Goal: Task Accomplishment & Management: Complete application form

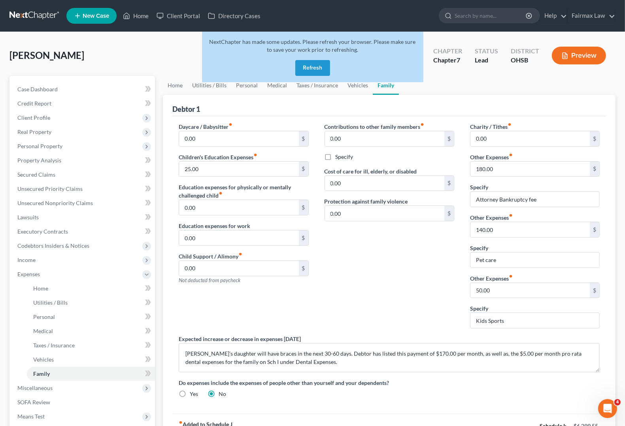
click at [308, 68] on button "Refresh" at bounding box center [312, 68] width 35 height 16
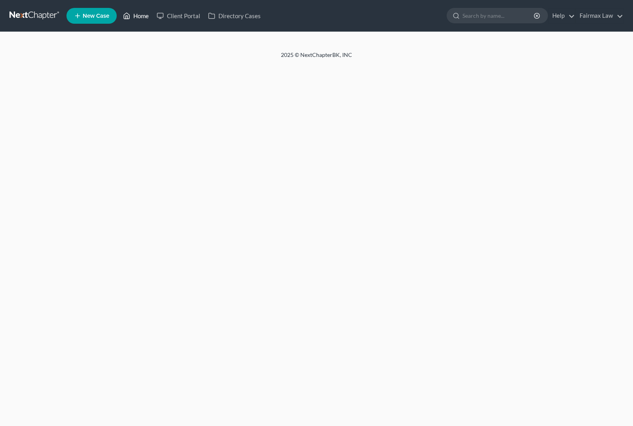
click at [140, 15] on link "Home" at bounding box center [136, 16] width 34 height 14
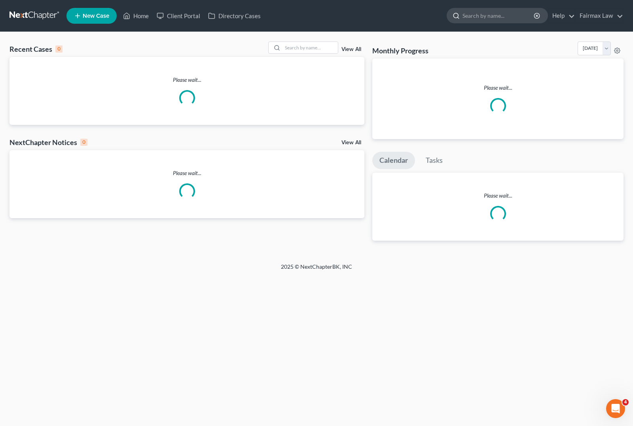
click at [491, 16] on input "search" at bounding box center [498, 15] width 72 height 15
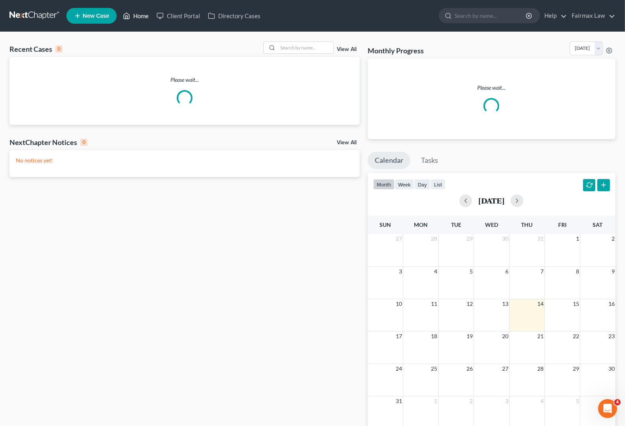
click at [135, 18] on link "Home" at bounding box center [136, 16] width 34 height 14
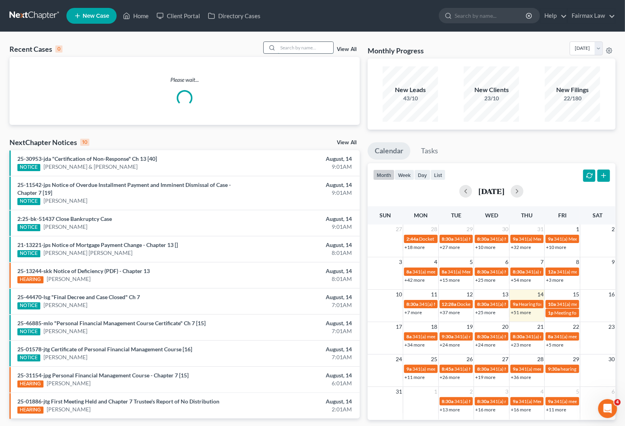
click at [295, 49] on input "search" at bounding box center [305, 47] width 55 height 11
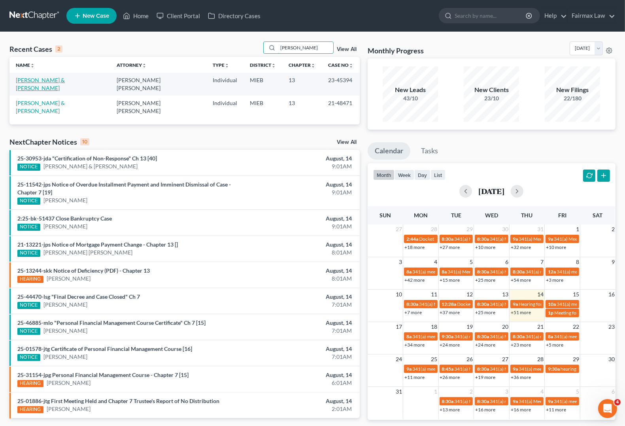
type input "[PERSON_NAME]"
click at [48, 82] on link "[PERSON_NAME] & [PERSON_NAME]" at bounding box center [40, 84] width 49 height 15
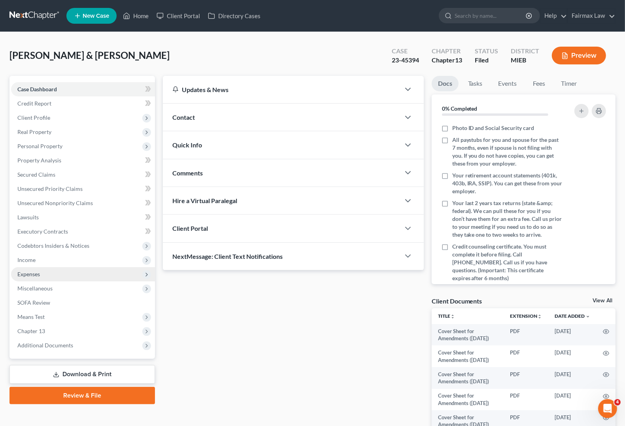
click at [44, 273] on span "Expenses" at bounding box center [83, 274] width 144 height 14
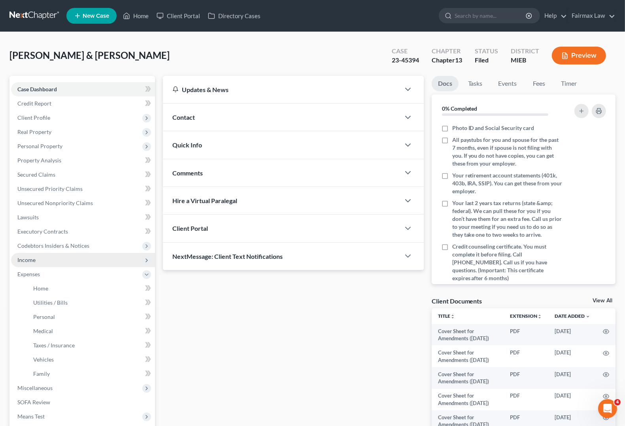
click at [25, 257] on span "Income" at bounding box center [26, 260] width 18 height 7
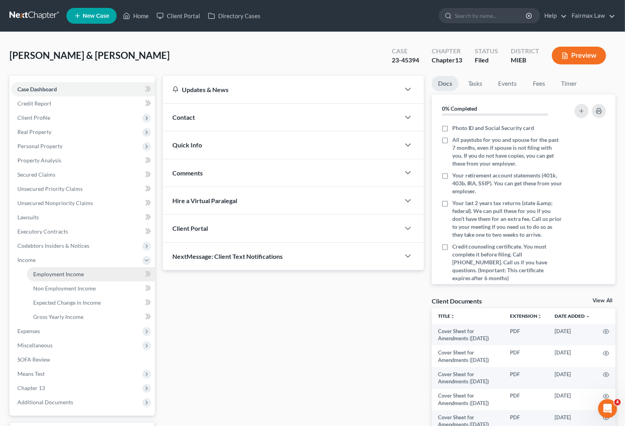
click at [48, 273] on span "Employment Income" at bounding box center [58, 274] width 51 height 7
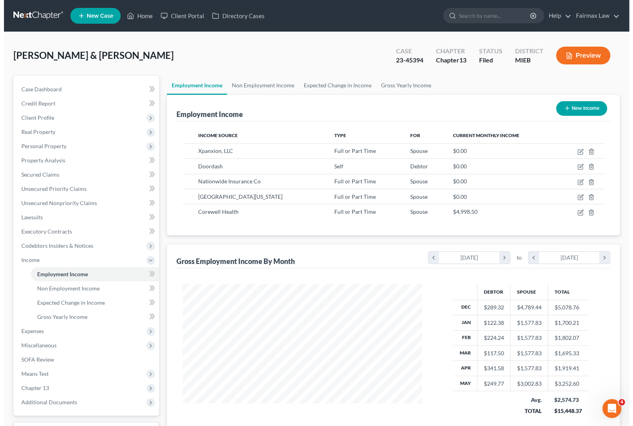
scroll to position [142, 254]
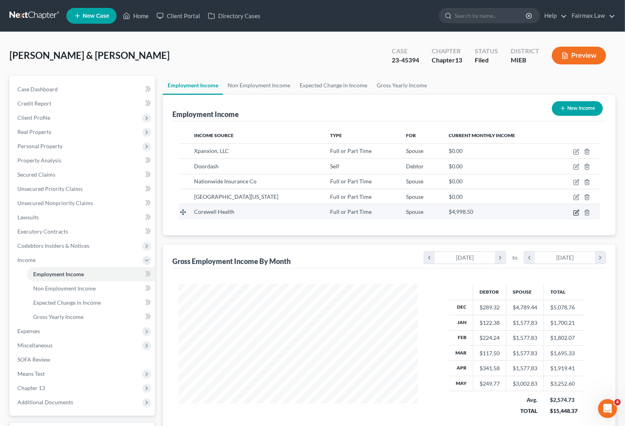
click at [576, 214] on icon "button" at bounding box center [576, 213] width 6 height 6
select select "0"
select select "23"
select select "2"
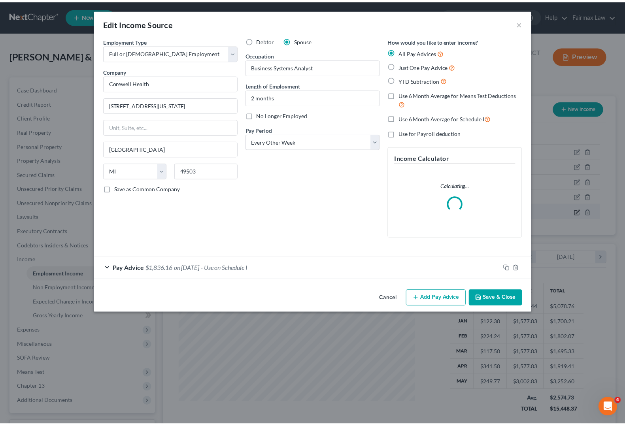
scroll to position [142, 258]
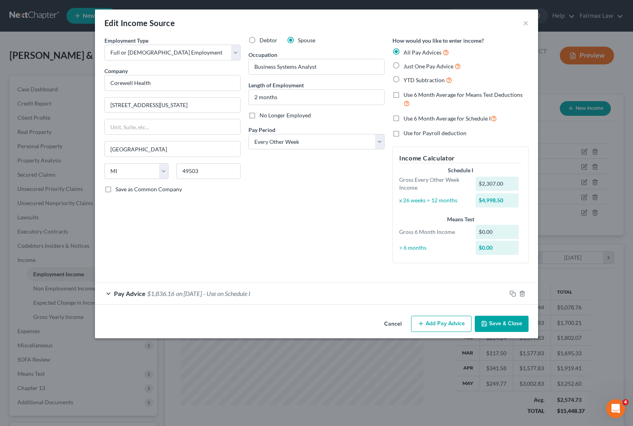
click at [507, 326] on button "Save & Close" at bounding box center [502, 324] width 54 height 17
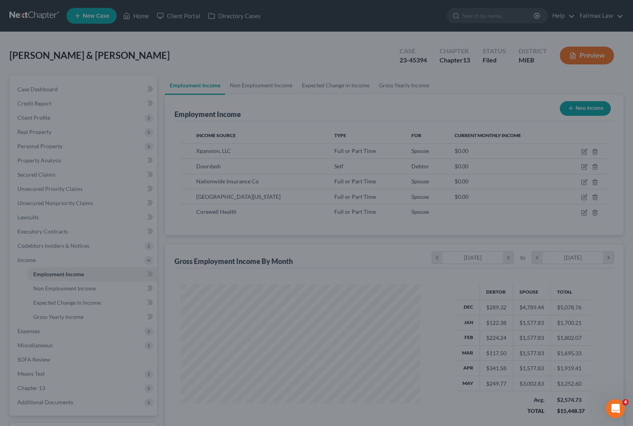
scroll to position [395369, 395256]
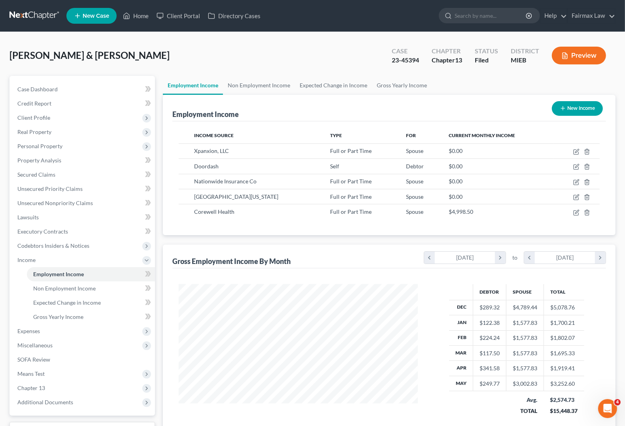
click at [571, 60] on button "Preview" at bounding box center [579, 56] width 54 height 18
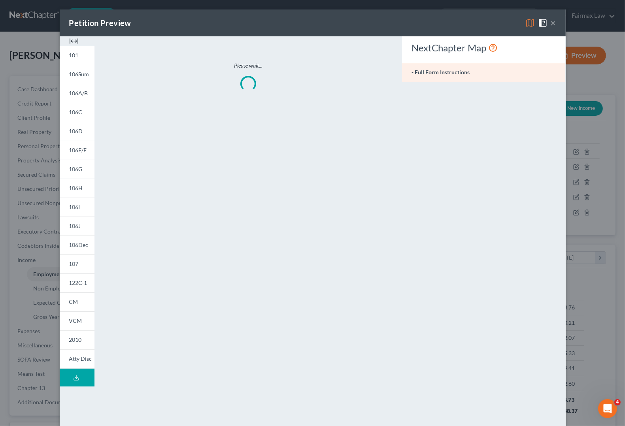
scroll to position [142, 258]
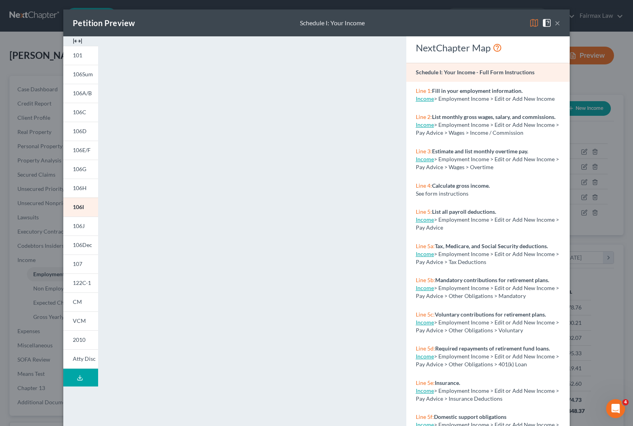
click at [555, 24] on button "×" at bounding box center [558, 22] width 6 height 9
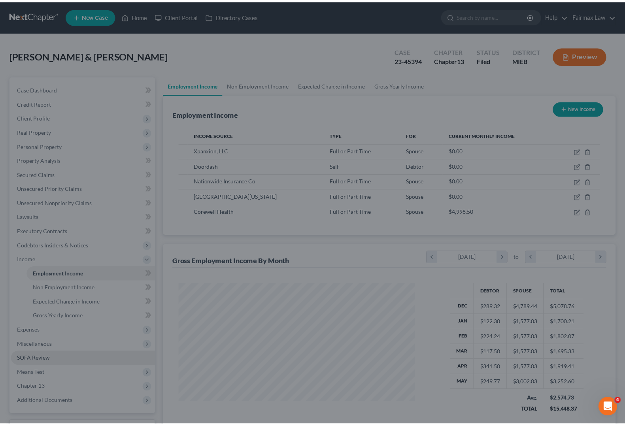
scroll to position [395369, 395256]
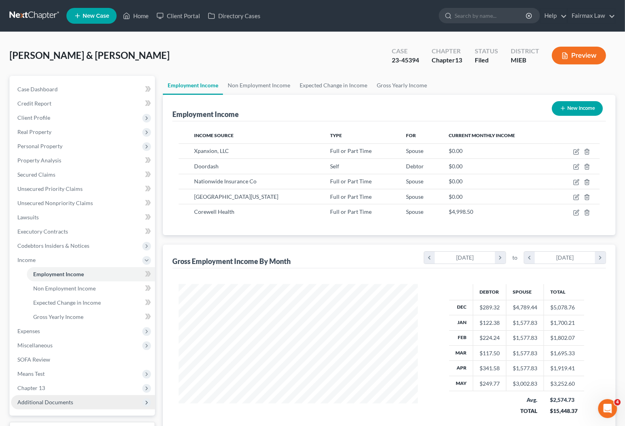
click at [32, 406] on span "Additional Documents" at bounding box center [83, 403] width 144 height 14
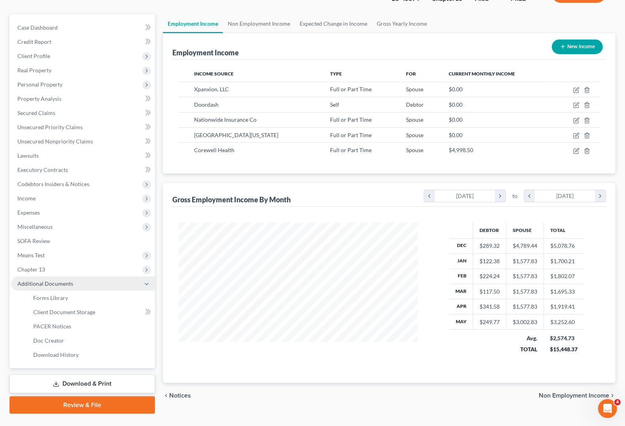
scroll to position [78, 0]
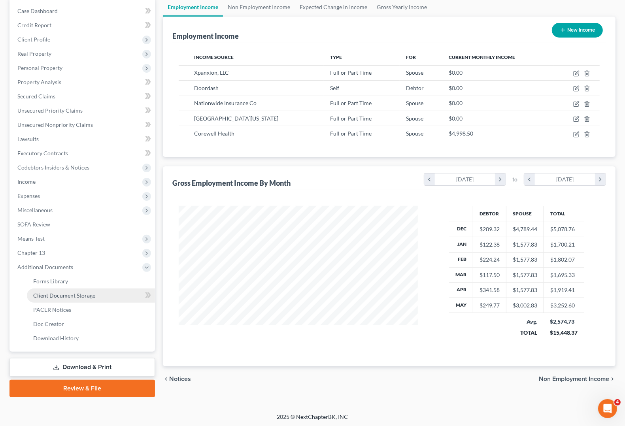
click at [62, 299] on link "Client Document Storage" at bounding box center [91, 296] width 128 height 14
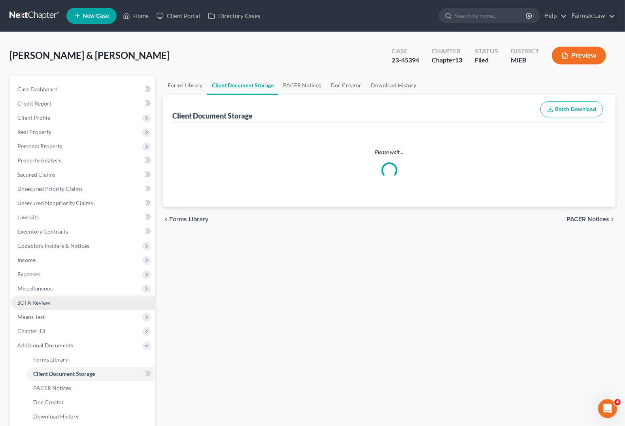
select select "7"
select select "6"
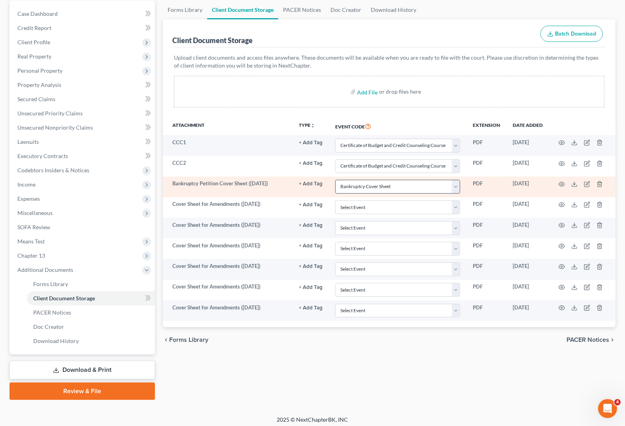
scroll to position [78, 0]
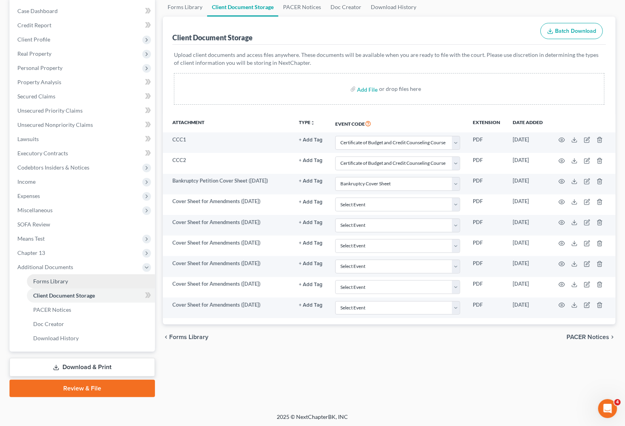
click at [59, 279] on span "Forms Library" at bounding box center [50, 281] width 35 height 7
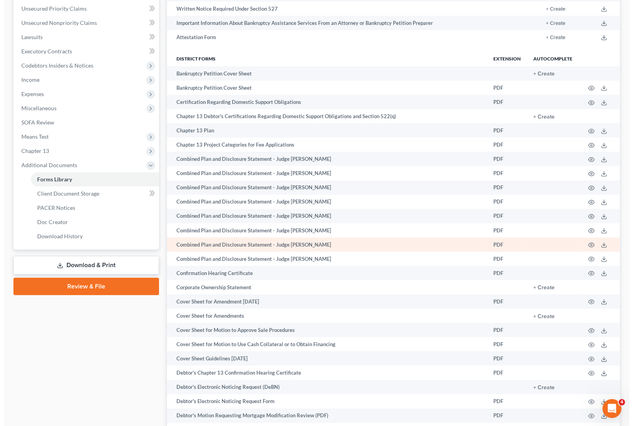
scroll to position [198, 0]
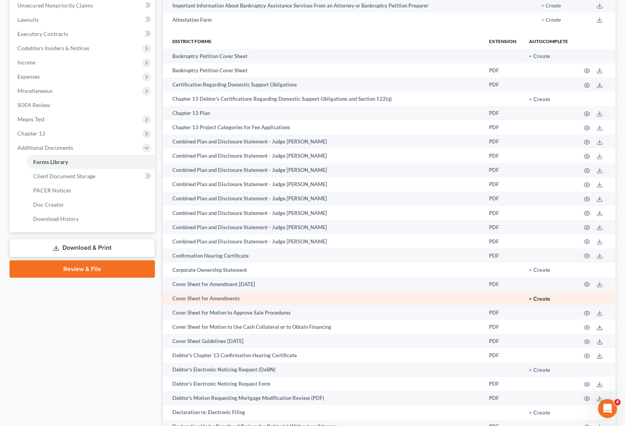
click at [534, 297] on button "+ Create" at bounding box center [539, 300] width 21 height 6
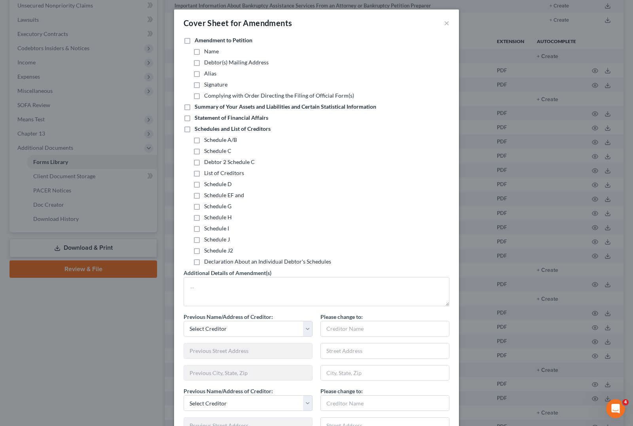
click at [195, 125] on label "Schedules and List of Creditors" at bounding box center [233, 129] width 76 height 8
click at [198, 125] on input "Schedules and List of Creditors" at bounding box center [200, 127] width 5 height 5
checkbox input "true"
click at [204, 230] on label "Schedule I" at bounding box center [216, 229] width 25 height 8
click at [207, 230] on input "Schedule I" at bounding box center [209, 227] width 5 height 5
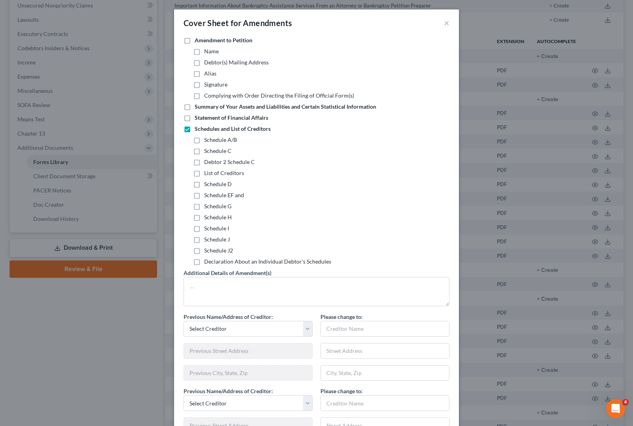
checkbox input "true"
click at [204, 240] on label "Schedule J" at bounding box center [217, 240] width 26 height 8
click at [207, 240] on input "Schedule J" at bounding box center [209, 238] width 5 height 5
checkbox input "true"
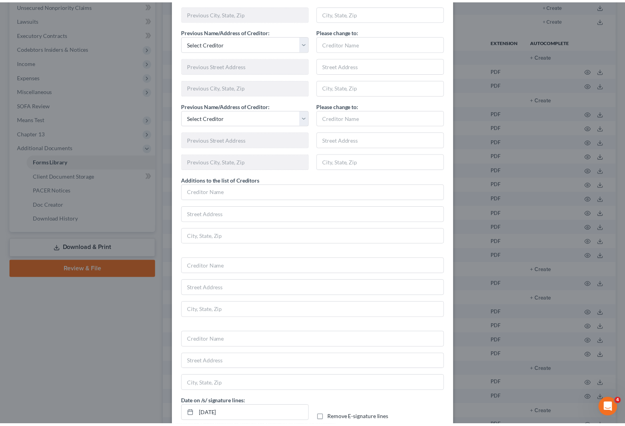
scroll to position [410, 0]
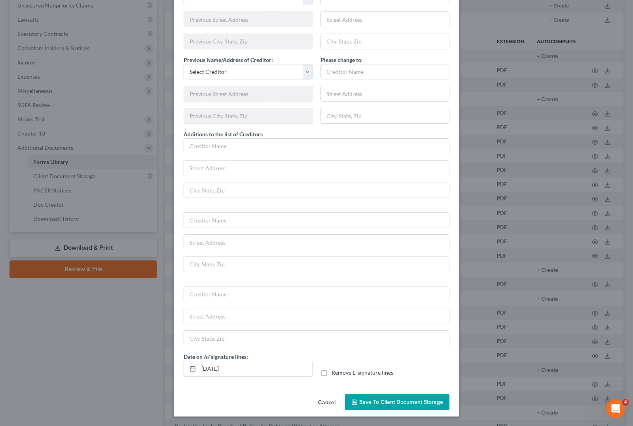
click at [392, 403] on span "Save to Client Document Storage" at bounding box center [401, 402] width 84 height 7
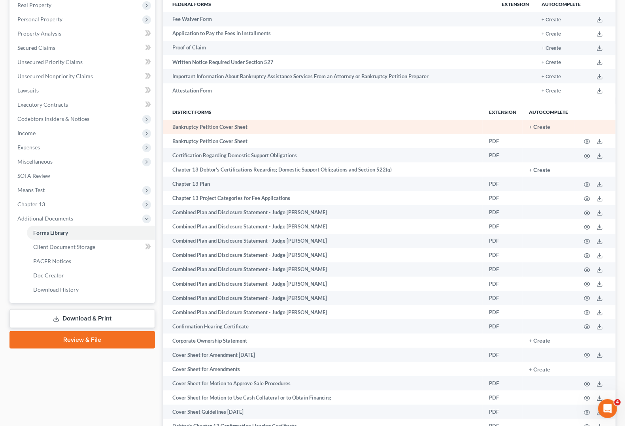
scroll to position [247, 0]
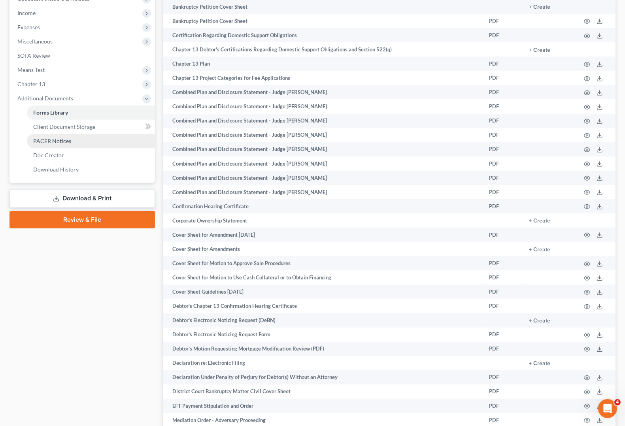
click at [46, 143] on span "PACER Notices" at bounding box center [52, 141] width 38 height 7
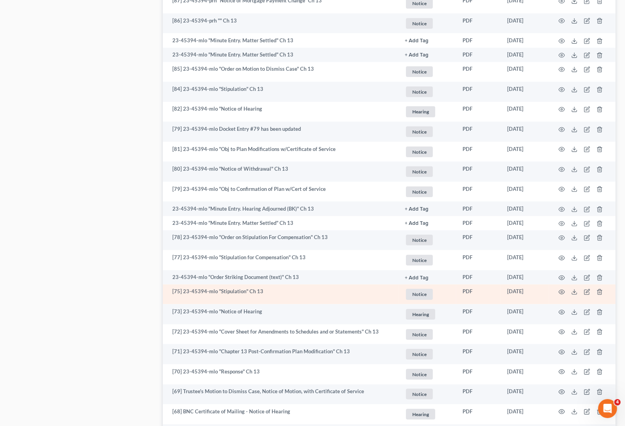
scroll to position [593, 0]
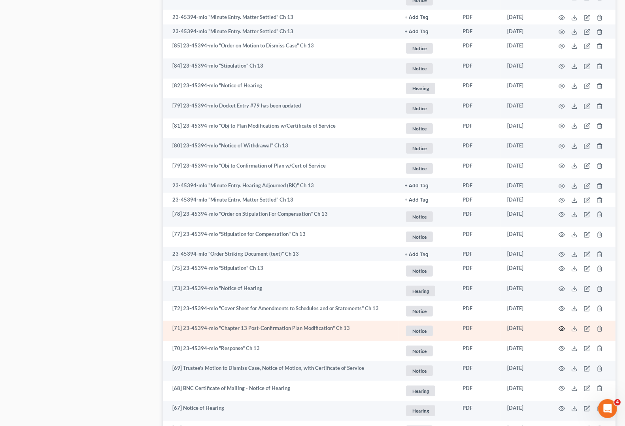
click at [563, 328] on circle "button" at bounding box center [562, 329] width 2 height 2
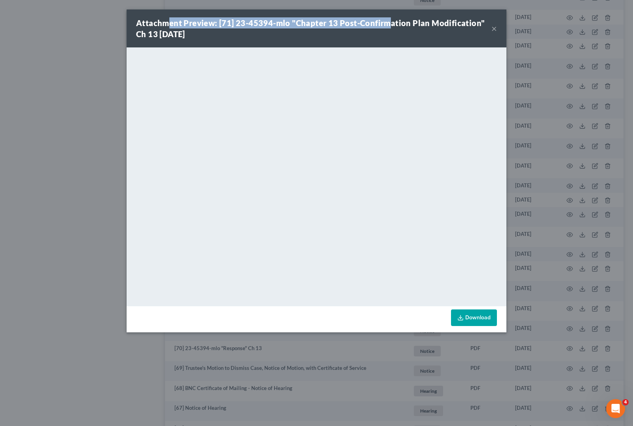
drag, startPoint x: 388, startPoint y: 17, endPoint x: 167, endPoint y: 28, distance: 221.4
click at [167, 28] on div "Attachment Preview: [71] 23-45394-mlo "Chapter 13 Post-Confirmation Plan Modifi…" at bounding box center [317, 28] width 380 height 38
click at [495, 29] on button "×" at bounding box center [494, 28] width 6 height 9
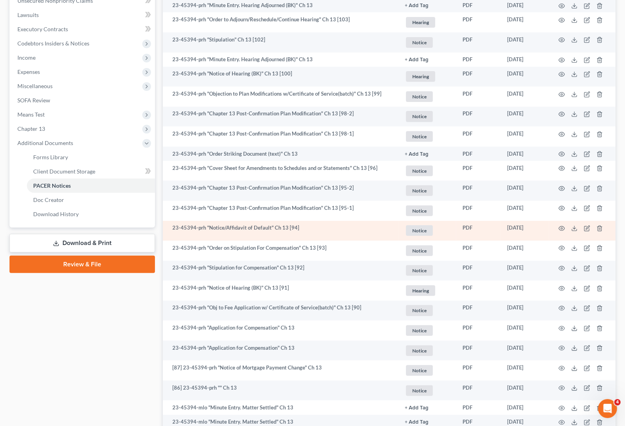
scroll to position [99, 0]
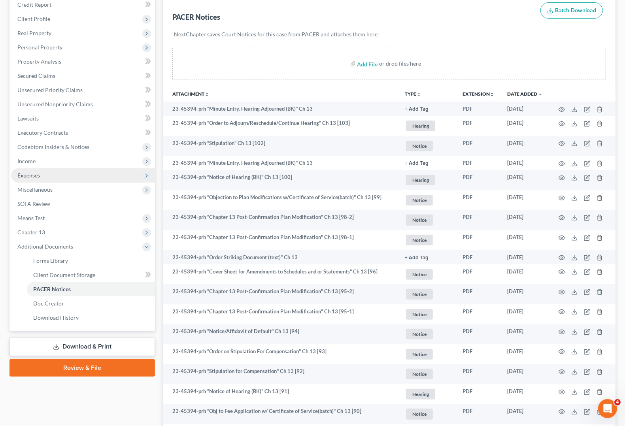
click at [30, 180] on span "Expenses" at bounding box center [83, 175] width 144 height 14
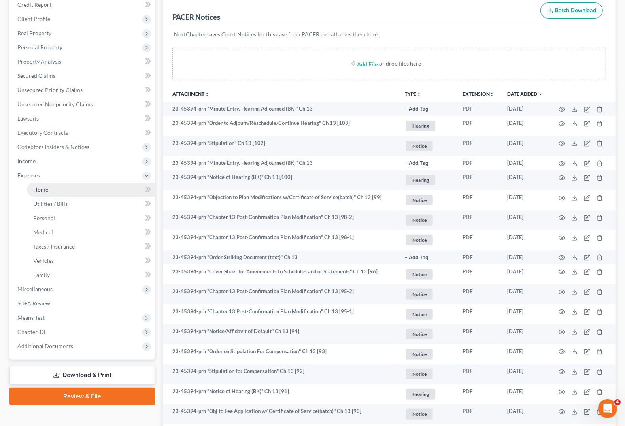
click at [42, 191] on span "Home" at bounding box center [40, 189] width 15 height 7
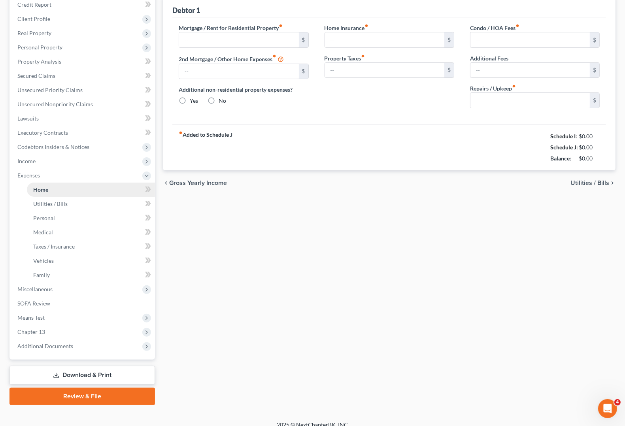
scroll to position [1, 0]
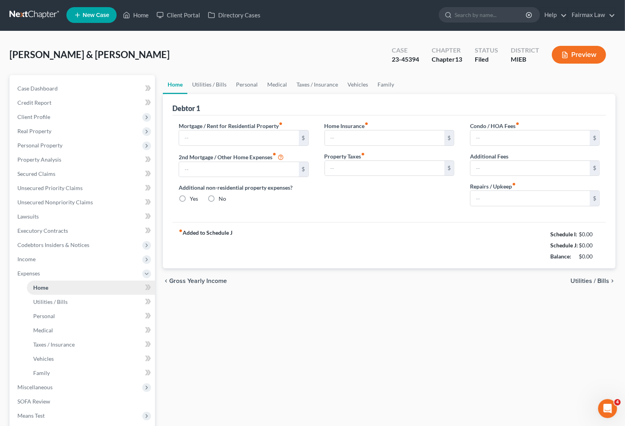
type input "0.00"
radio input "true"
type input "0.00"
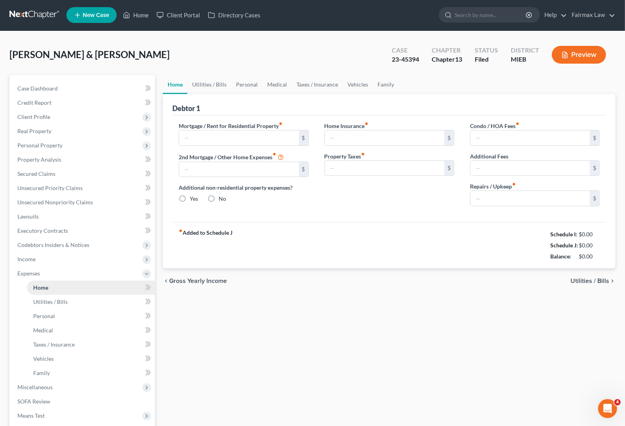
type input "0.00"
type input "50.00"
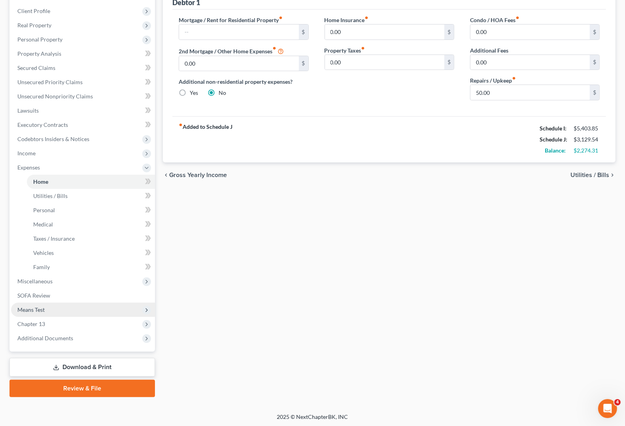
scroll to position [107, 0]
click at [45, 324] on span "Chapter 13" at bounding box center [83, 324] width 144 height 14
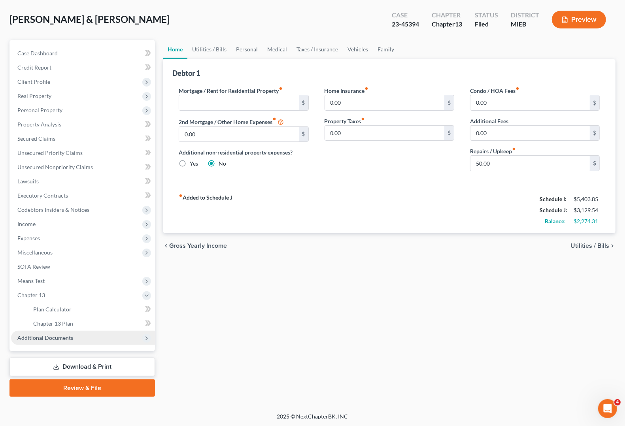
click at [46, 335] on span "Additional Documents" at bounding box center [45, 338] width 56 height 7
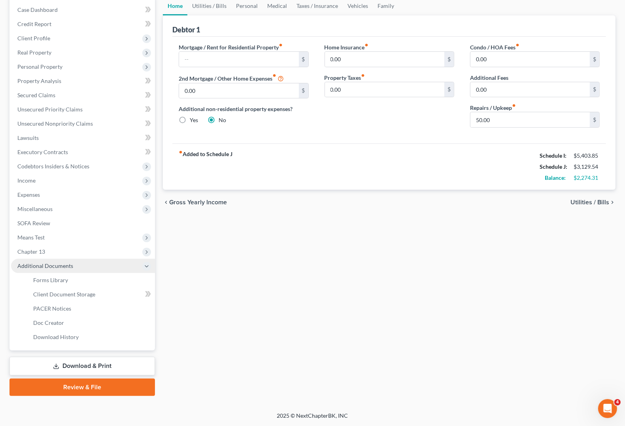
scroll to position [78, 0]
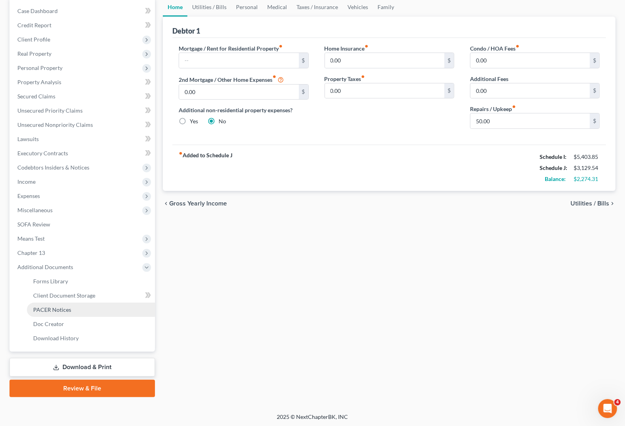
click at [53, 308] on span "PACER Notices" at bounding box center [52, 310] width 38 height 7
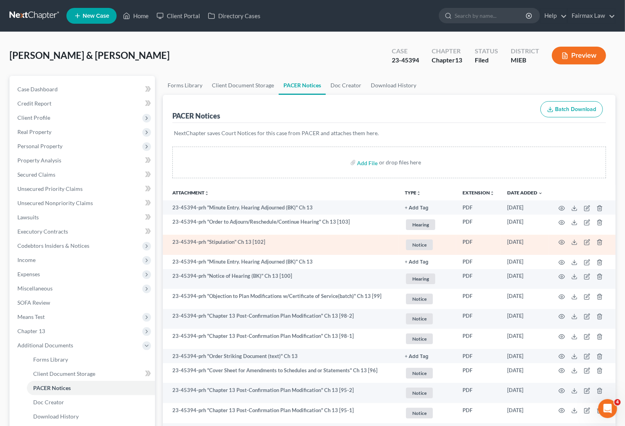
scroll to position [49, 0]
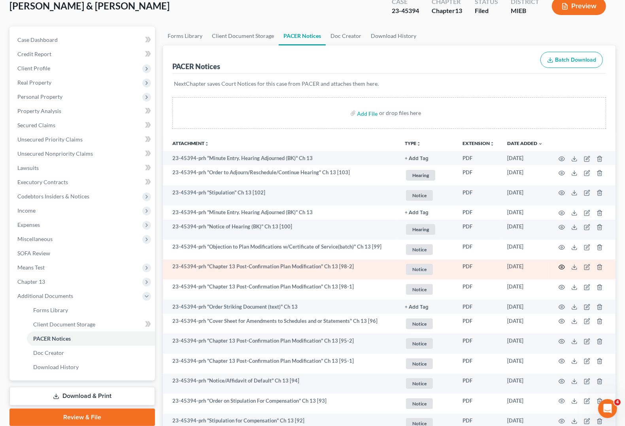
click at [564, 269] on icon "button" at bounding box center [562, 267] width 6 height 6
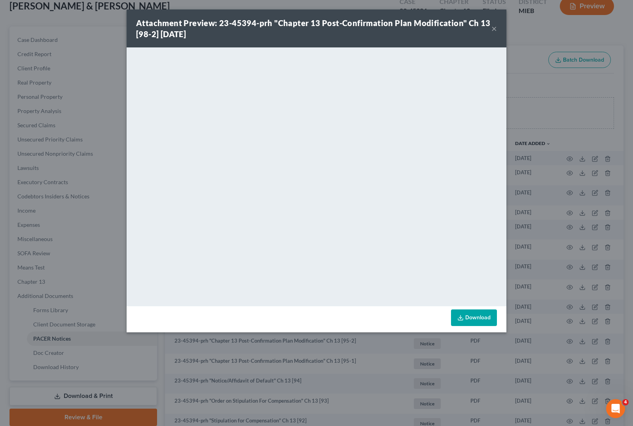
click at [494, 30] on button "×" at bounding box center [494, 28] width 6 height 9
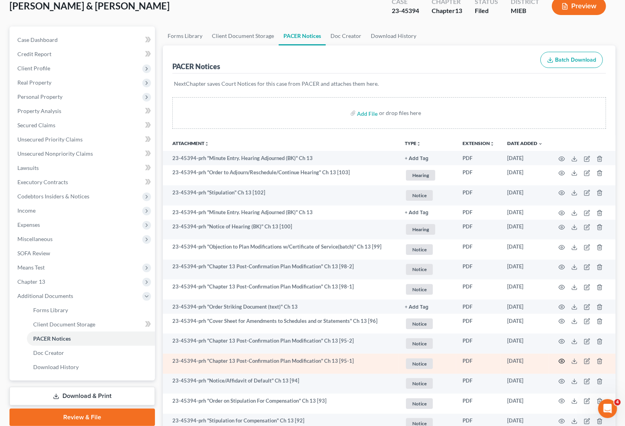
click at [562, 361] on icon "button" at bounding box center [562, 361] width 6 height 6
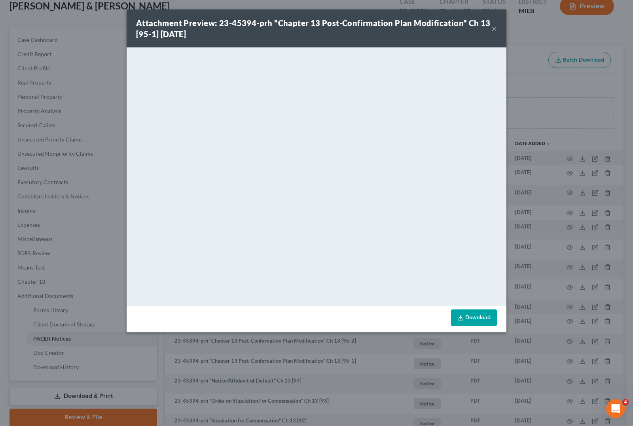
click at [493, 30] on button "×" at bounding box center [494, 28] width 6 height 9
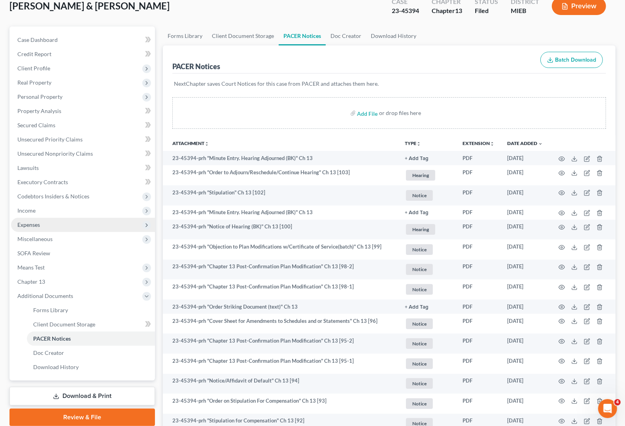
click at [34, 225] on span "Expenses" at bounding box center [28, 224] width 23 height 7
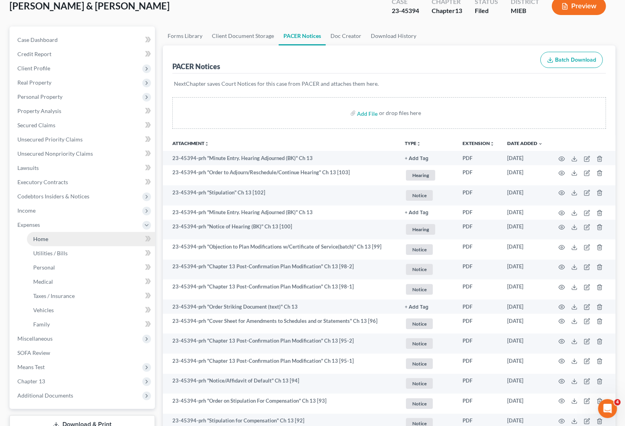
click at [40, 238] on span "Home" at bounding box center [40, 239] width 15 height 7
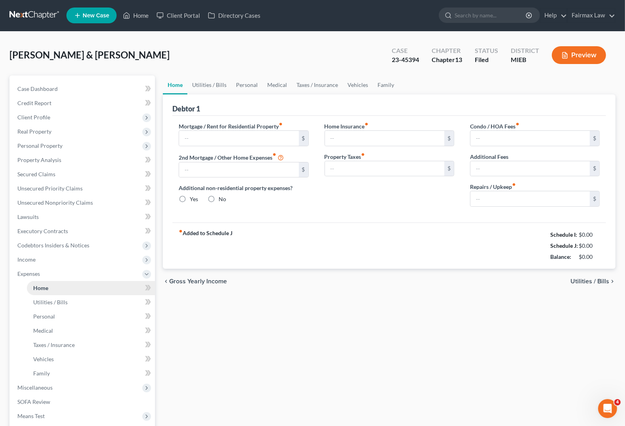
type input "0.00"
radio input "true"
type input "0.00"
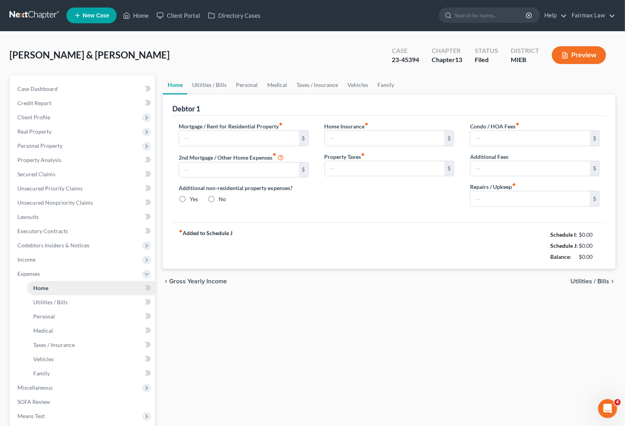
type input "0.00"
type input "50.00"
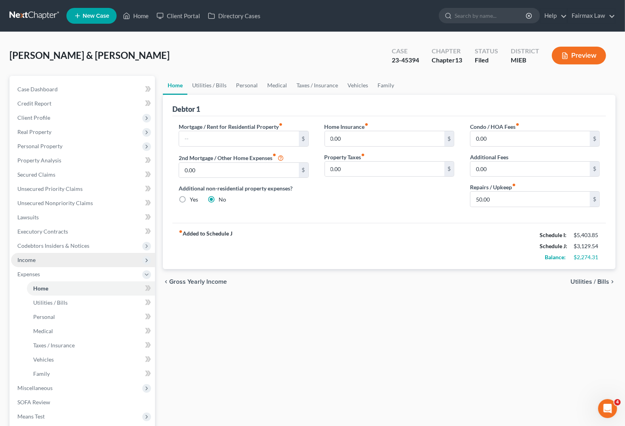
click at [36, 259] on span "Income" at bounding box center [83, 260] width 144 height 14
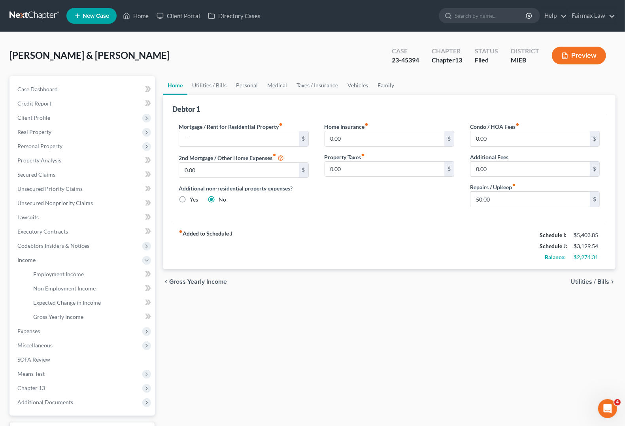
click at [588, 51] on button "Preview" at bounding box center [579, 56] width 54 height 18
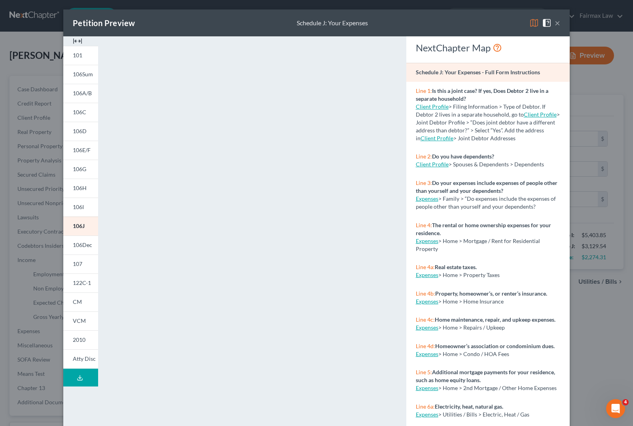
click at [555, 25] on button "×" at bounding box center [558, 22] width 6 height 9
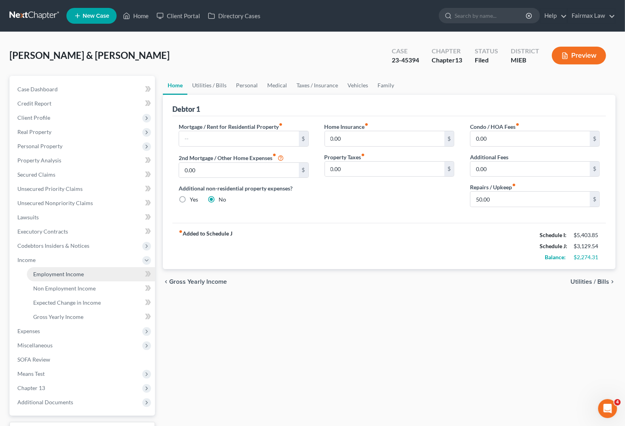
click at [55, 277] on link "Employment Income" at bounding box center [91, 274] width 128 height 14
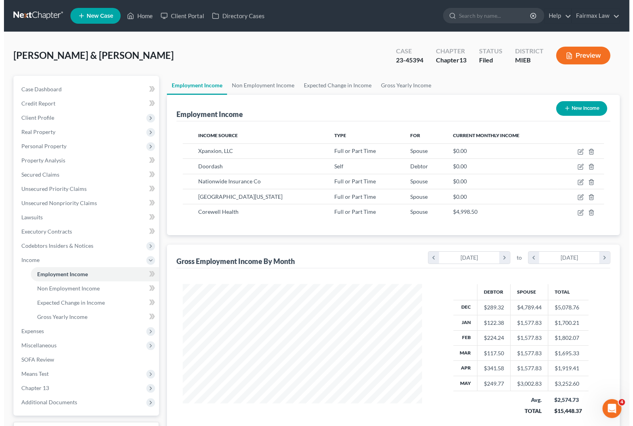
scroll to position [142, 254]
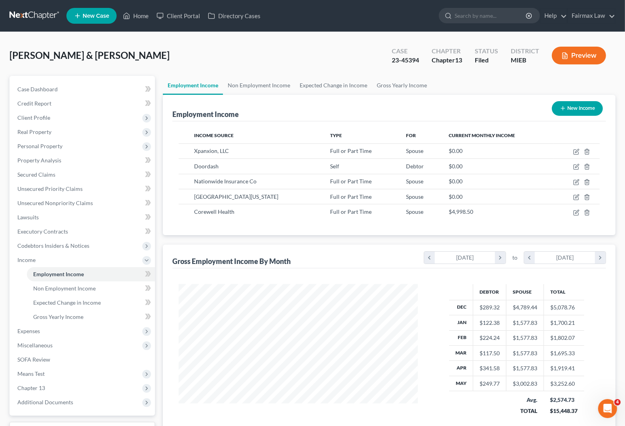
click at [590, 57] on button "Preview" at bounding box center [579, 56] width 54 height 18
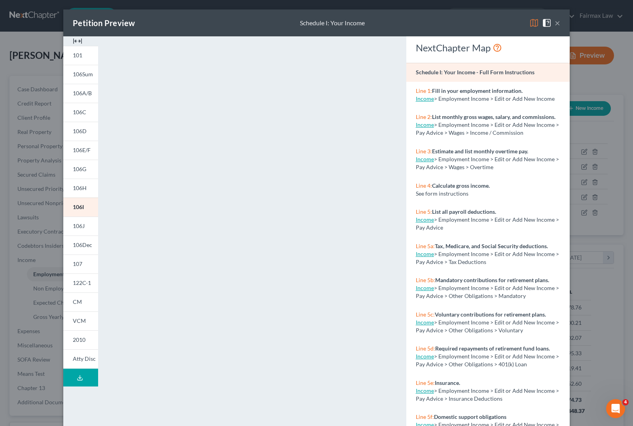
click at [556, 25] on button "×" at bounding box center [558, 22] width 6 height 9
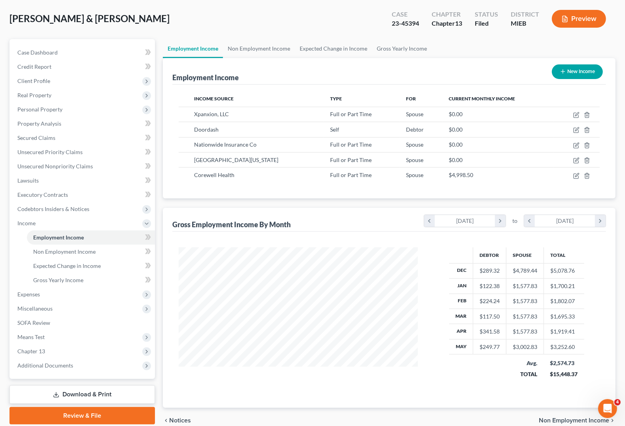
scroll to position [74, 0]
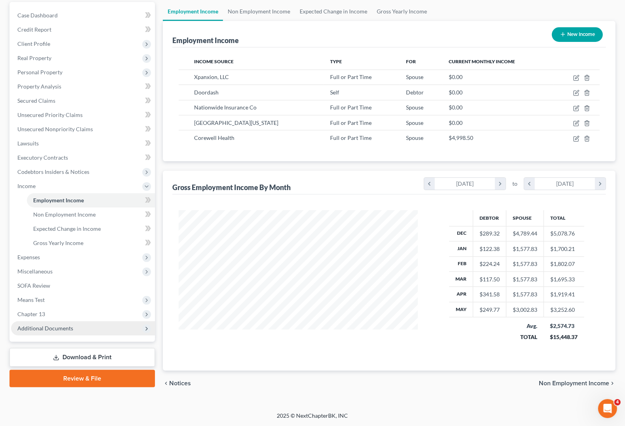
click at [35, 329] on span "Additional Documents" at bounding box center [45, 328] width 56 height 7
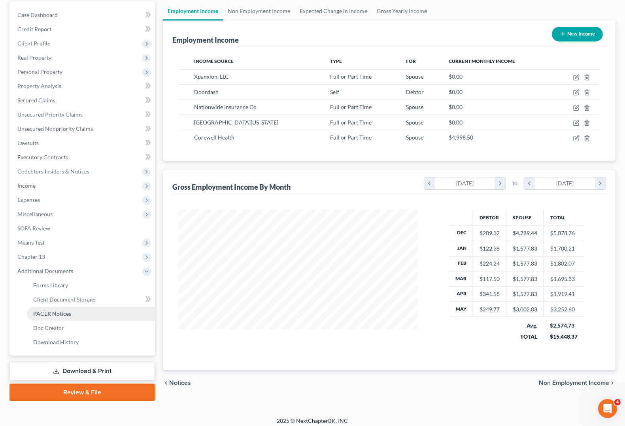
click at [42, 315] on span "PACER Notices" at bounding box center [52, 313] width 38 height 7
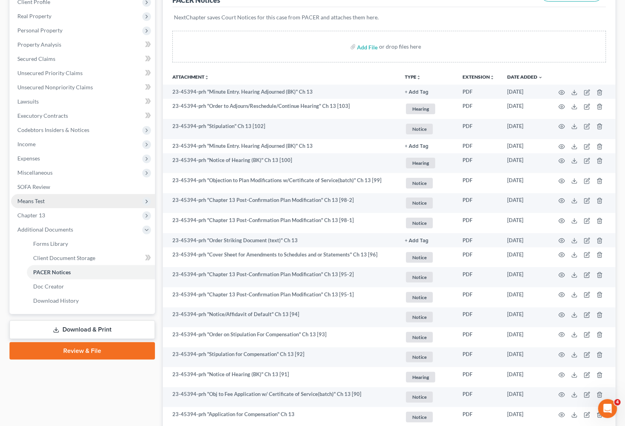
scroll to position [99, 0]
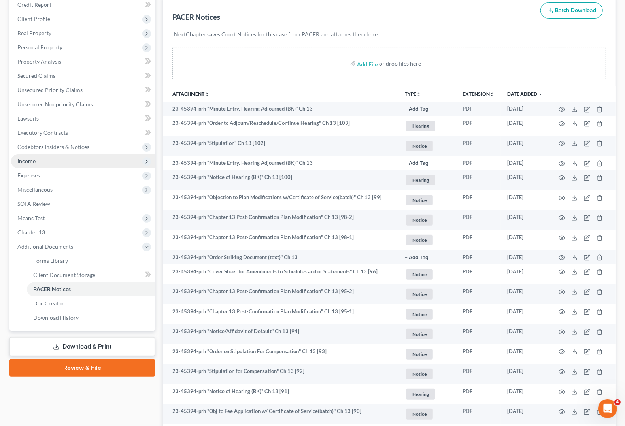
click at [36, 163] on span "Income" at bounding box center [83, 161] width 144 height 14
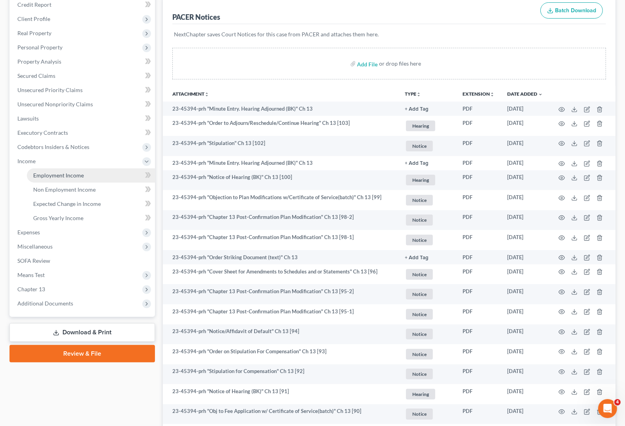
click at [49, 175] on span "Employment Income" at bounding box center [58, 175] width 51 height 7
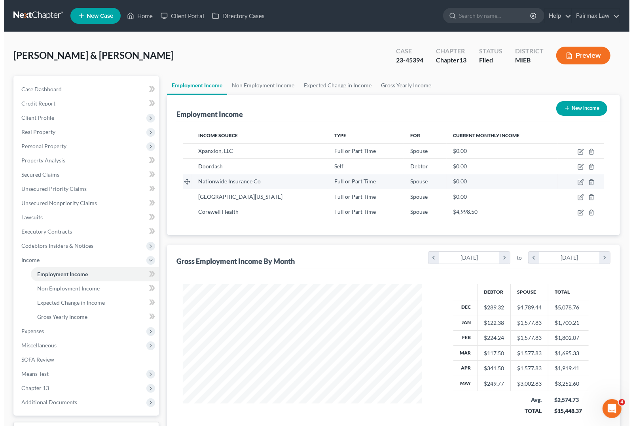
scroll to position [142, 254]
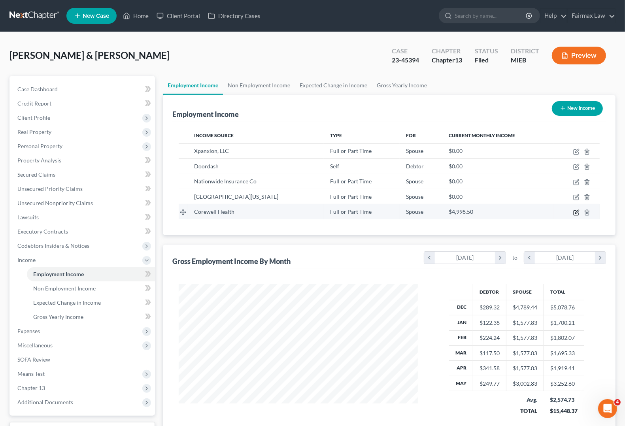
click at [576, 212] on icon "button" at bounding box center [577, 212] width 4 height 4
select select "0"
select select "23"
select select "2"
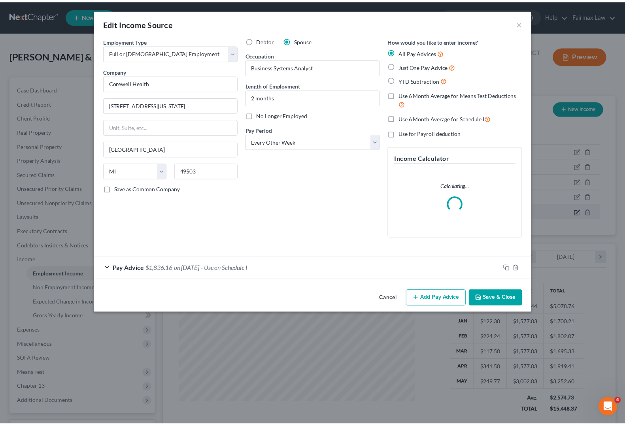
scroll to position [142, 258]
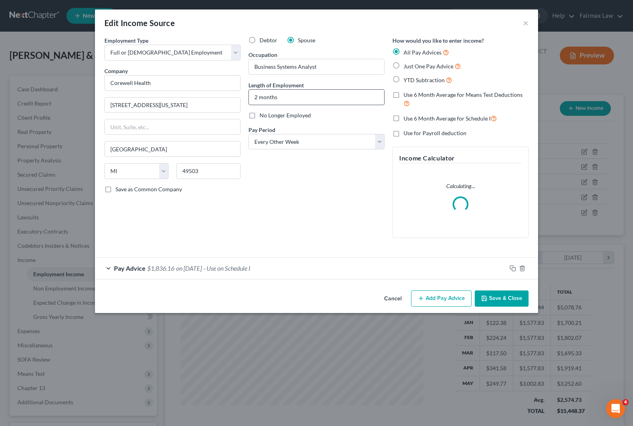
click at [257, 97] on input "2 months" at bounding box center [316, 97] width 135 height 15
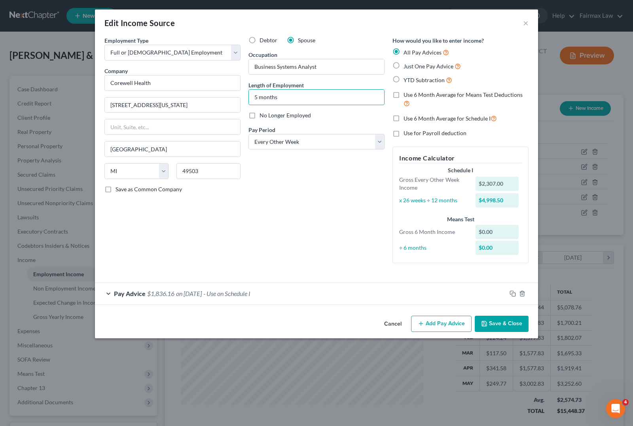
type input "5 months"
click at [489, 331] on button "Save & Close" at bounding box center [502, 324] width 54 height 17
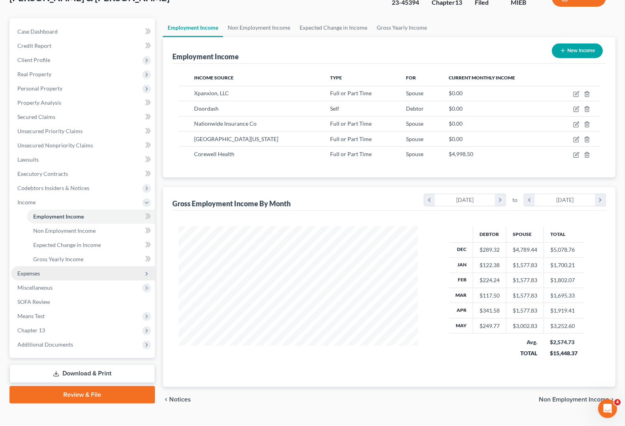
scroll to position [74, 0]
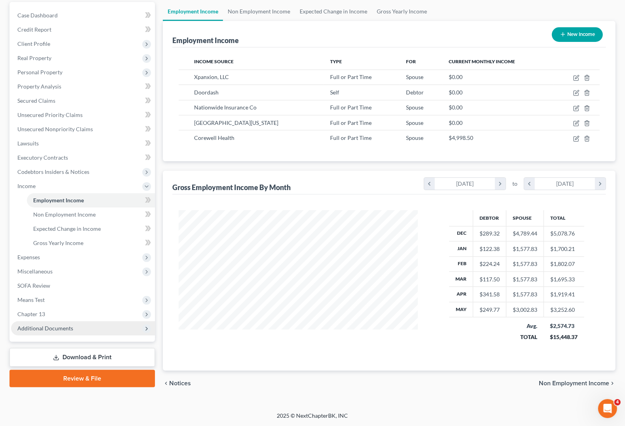
click at [74, 327] on span "Additional Documents" at bounding box center [83, 329] width 144 height 14
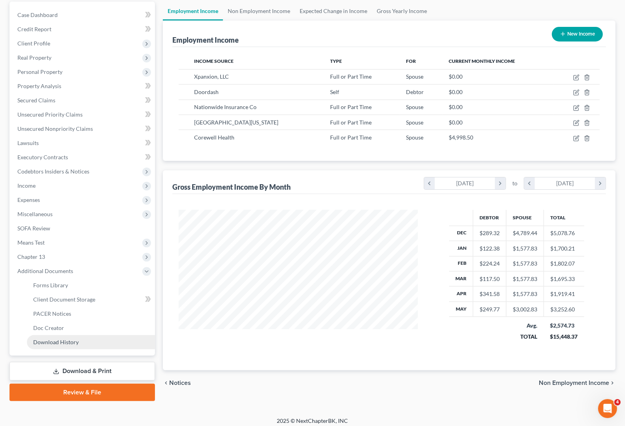
click at [70, 339] on span "Download History" at bounding box center [55, 342] width 45 height 7
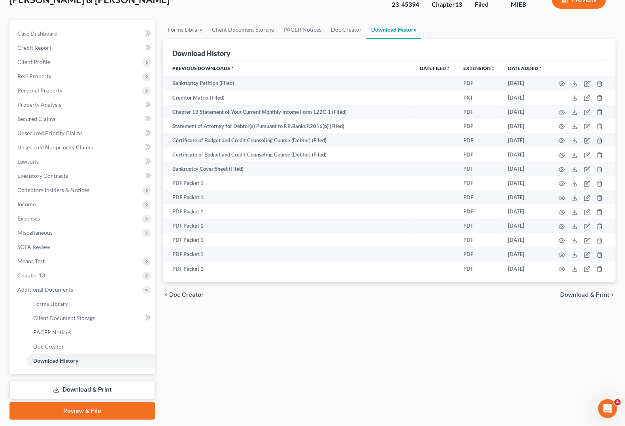
scroll to position [78, 0]
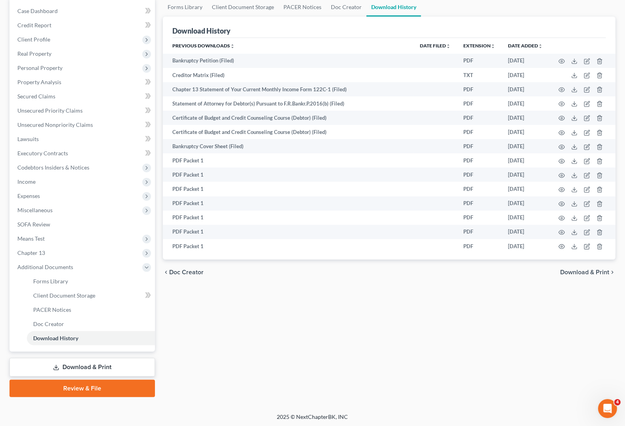
click at [78, 366] on link "Download & Print" at bounding box center [82, 367] width 146 height 19
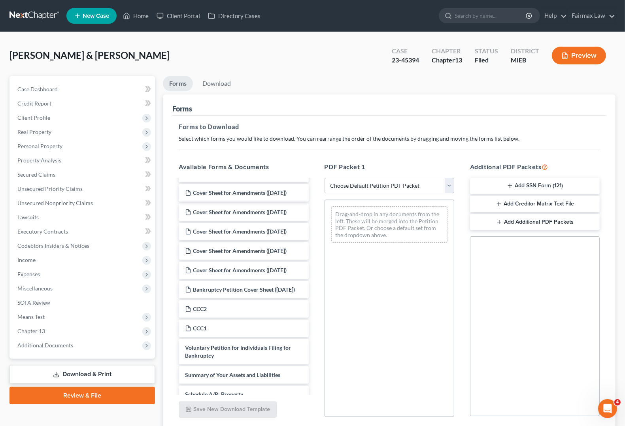
scroll to position [99, 0]
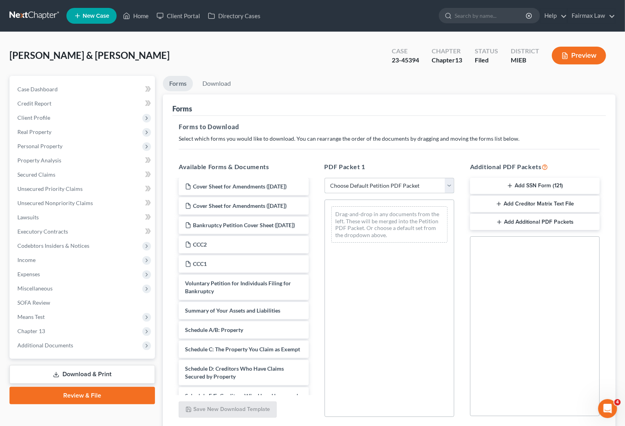
click at [386, 184] on select "Choose Default Petition PDF Packet Complete Bankruptcy Petition (all forms and …" at bounding box center [390, 186] width 130 height 16
select select "2"
click at [325, 178] on select "Choose Default Petition PDF Packet Complete Bankruptcy Petition (all forms and …" at bounding box center [390, 186] width 130 height 16
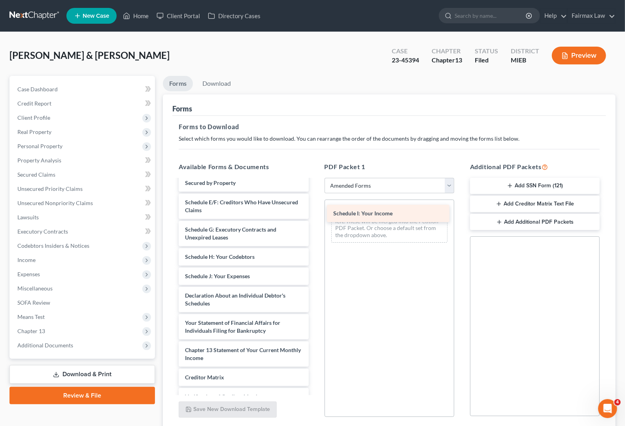
drag, startPoint x: 230, startPoint y: 284, endPoint x: 378, endPoint y: 214, distance: 164.2
click at [315, 214] on div "Schedule I: Your Income Voluntary Petition for Individuals Filing for Bankruptc…" at bounding box center [243, 266] width 142 height 371
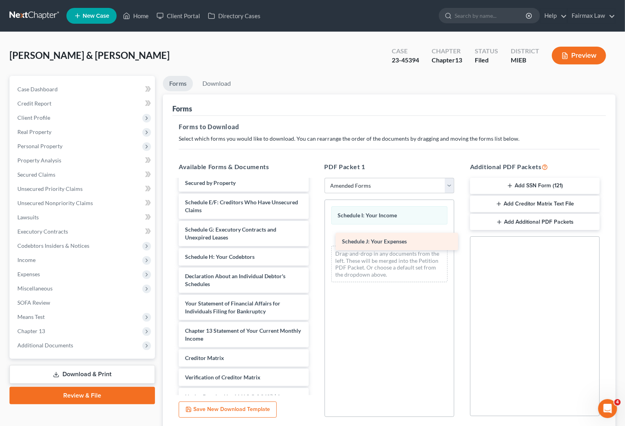
drag, startPoint x: 215, startPoint y: 284, endPoint x: 371, endPoint y: 241, distance: 161.5
click at [315, 241] on div "Schedule J: Your Expenses Voluntary Petition for Individuals Filing for Bankrup…" at bounding box center [243, 257] width 142 height 352
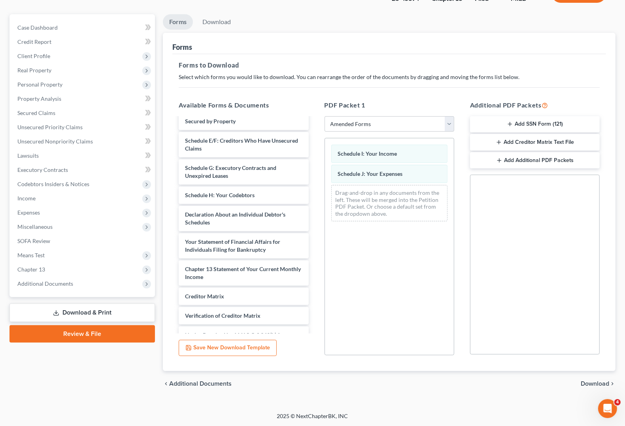
click at [600, 384] on span "Download" at bounding box center [595, 384] width 28 height 6
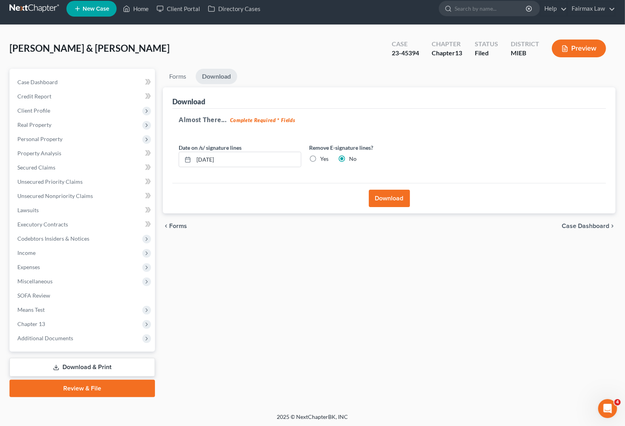
click at [388, 202] on button "Download" at bounding box center [389, 198] width 41 height 17
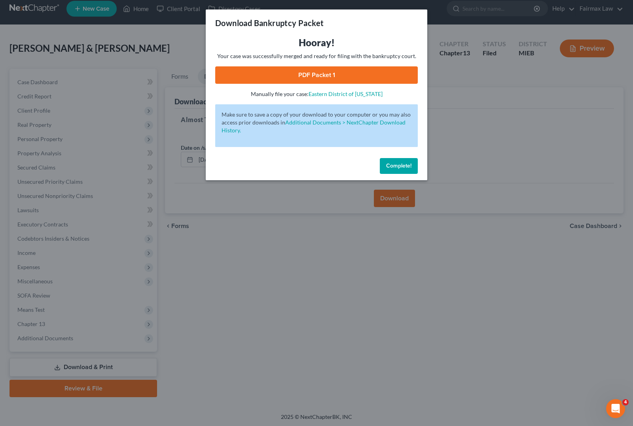
click at [396, 165] on span "Complete!" at bounding box center [398, 166] width 25 height 7
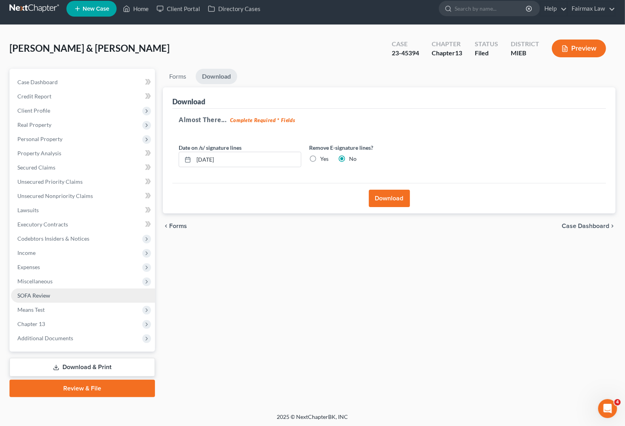
click at [32, 293] on span "SOFA Review" at bounding box center [33, 295] width 33 height 7
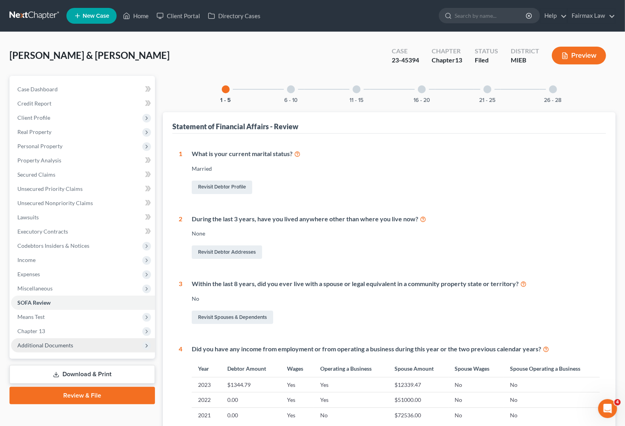
click at [45, 344] on span "Additional Documents" at bounding box center [45, 345] width 56 height 7
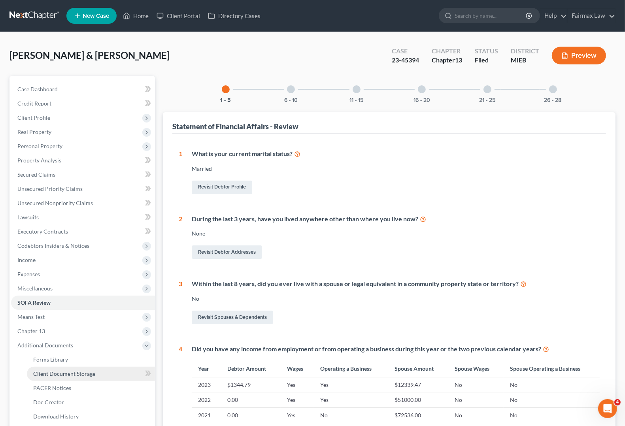
click at [57, 374] on span "Client Document Storage" at bounding box center [64, 374] width 62 height 7
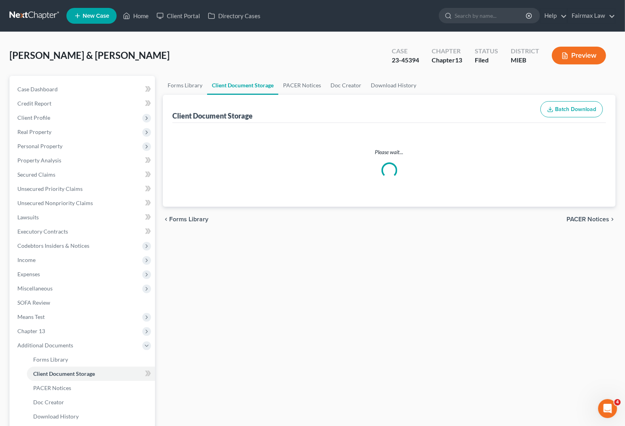
select select "7"
select select "6"
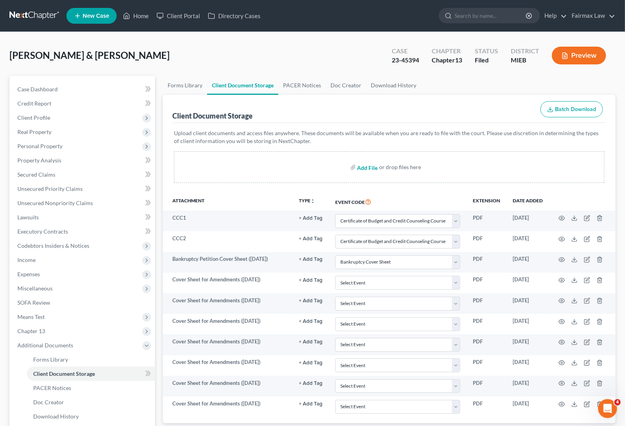
click at [368, 170] on input "file" at bounding box center [367, 167] width 19 height 14
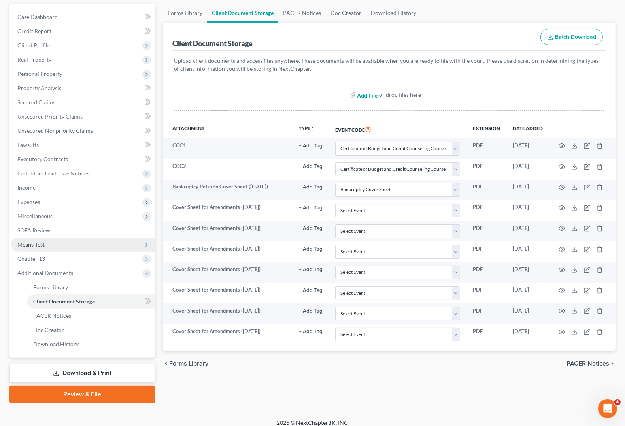
scroll to position [78, 0]
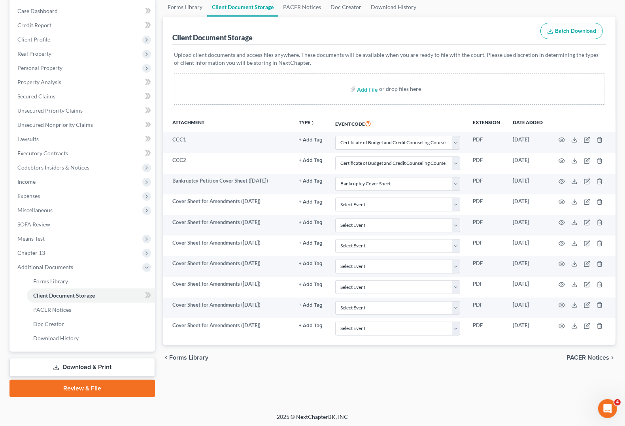
click at [66, 367] on link "Download & Print" at bounding box center [82, 367] width 146 height 19
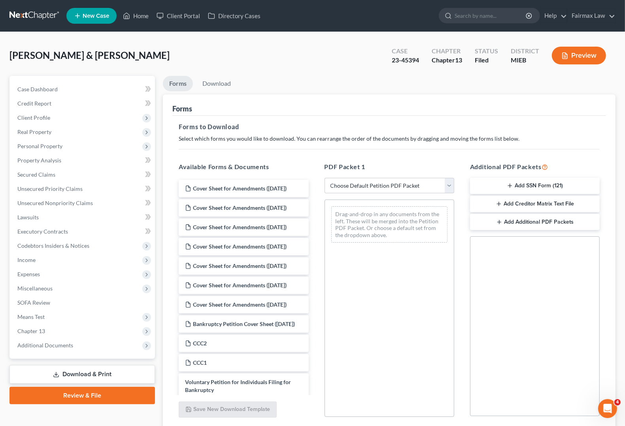
scroll to position [49, 0]
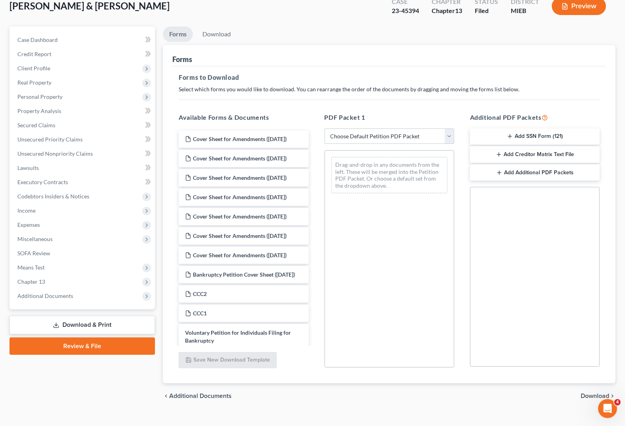
click at [416, 140] on select "Choose Default Petition PDF Packet Complete Bankruptcy Petition (all forms and …" at bounding box center [390, 137] width 130 height 16
select select "2"
click at [325, 129] on select "Choose Default Petition PDF Packet Complete Bankruptcy Petition (all forms and …" at bounding box center [390, 137] width 130 height 16
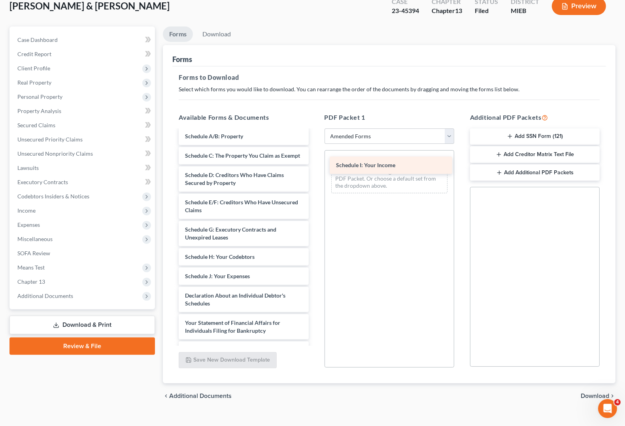
drag, startPoint x: 249, startPoint y: 290, endPoint x: 399, endPoint y: 171, distance: 191.5
click at [315, 171] on div "Schedule I: Your Income Voluntary Petition for Individuals Filing for Bankruptc…" at bounding box center [243, 266] width 142 height 371
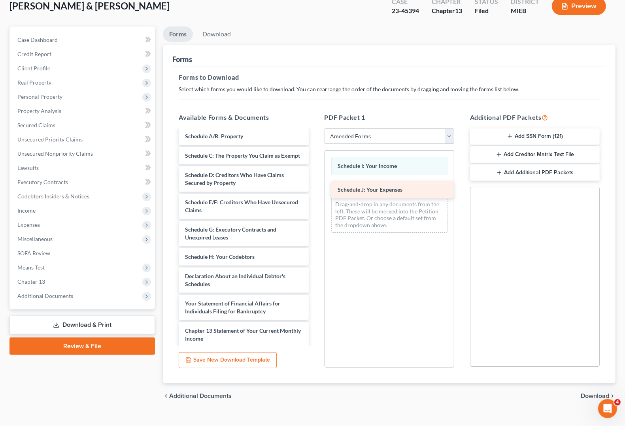
drag, startPoint x: 230, startPoint y: 287, endPoint x: 382, endPoint y: 193, distance: 179.4
click at [315, 193] on div "Schedule J: Your Expenses Voluntary Petition for Individuals Filing for Bankrup…" at bounding box center [243, 257] width 142 height 352
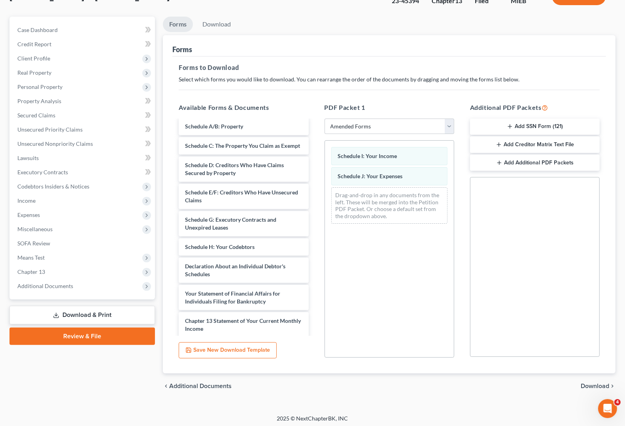
scroll to position [62, 0]
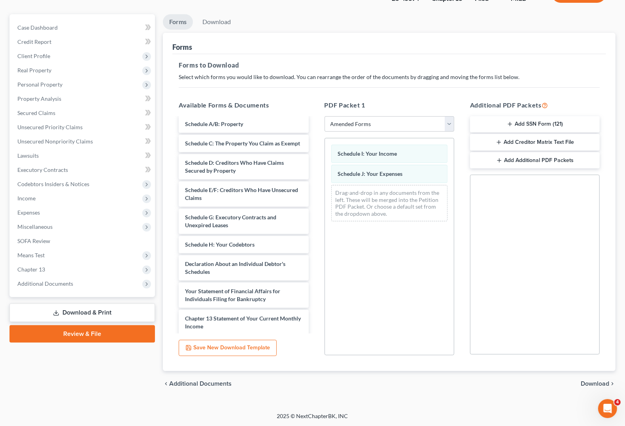
click at [590, 385] on span "Download" at bounding box center [595, 384] width 28 height 6
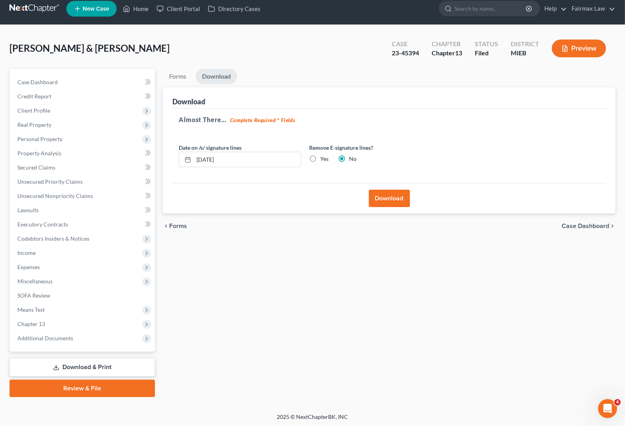
click at [386, 195] on button "Download" at bounding box center [389, 198] width 41 height 17
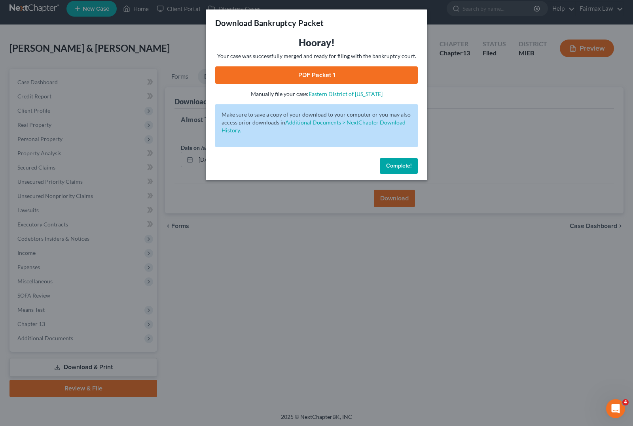
click at [317, 81] on link "PDF Packet 1" at bounding box center [316, 74] width 203 height 17
click at [556, 163] on div "Download Bankruptcy Packet Hooray! Your case was successfully merged and ready …" at bounding box center [316, 213] width 633 height 426
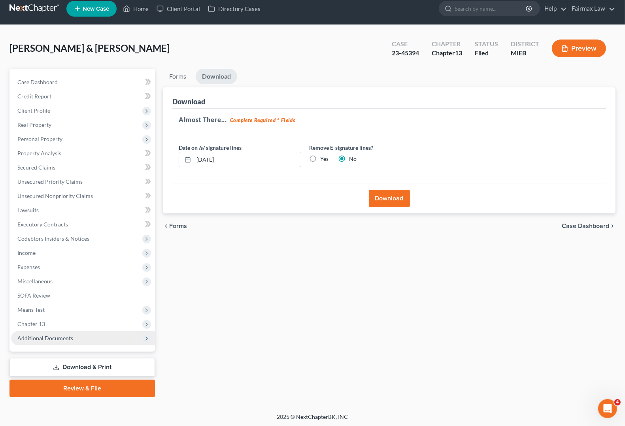
click at [40, 337] on span "Additional Documents" at bounding box center [45, 338] width 56 height 7
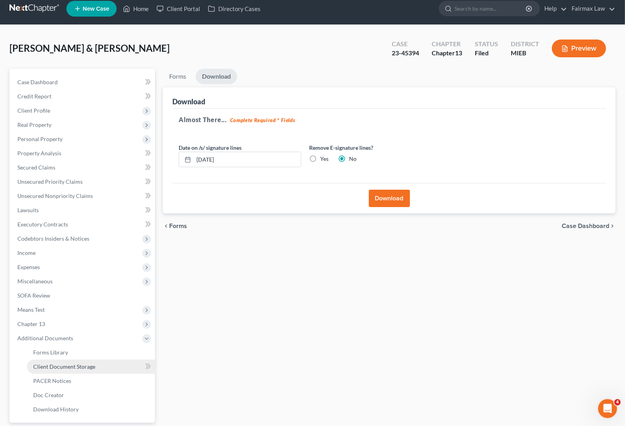
click at [49, 367] on span "Client Document Storage" at bounding box center [64, 366] width 62 height 7
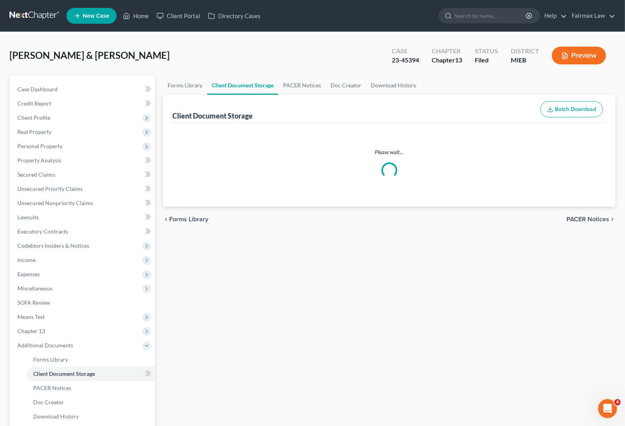
select select "7"
select select "6"
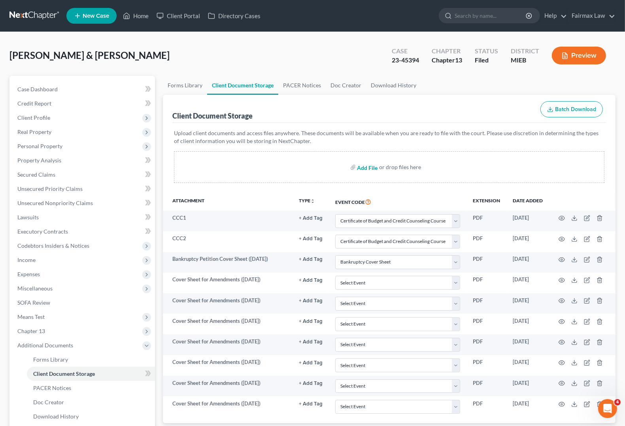
click at [364, 165] on input "file" at bounding box center [367, 167] width 19 height 14
type input "C:\fakepath\[PERSON_NAME] Amd IJ.pdf"
select select "7"
select select "6"
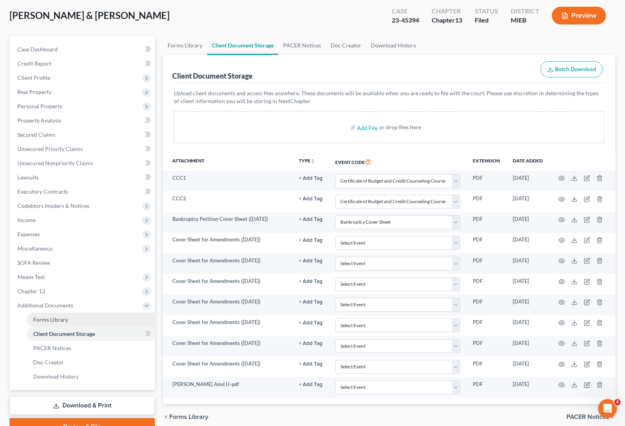
scroll to position [78, 0]
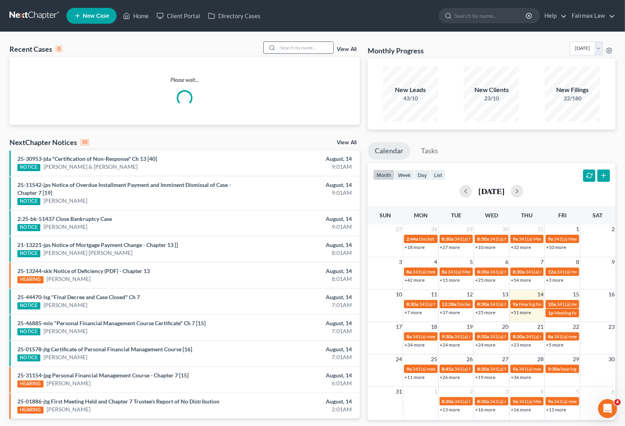
click at [301, 45] on input "search" at bounding box center [305, 47] width 55 height 11
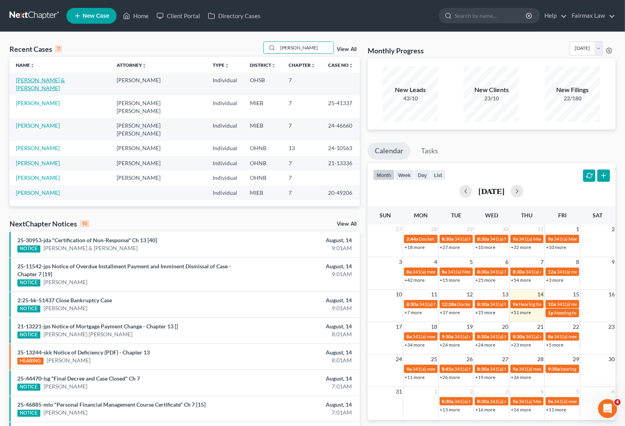
type input "haney"
click at [41, 81] on link "Haney, Brian & Danielle" at bounding box center [40, 84] width 49 height 15
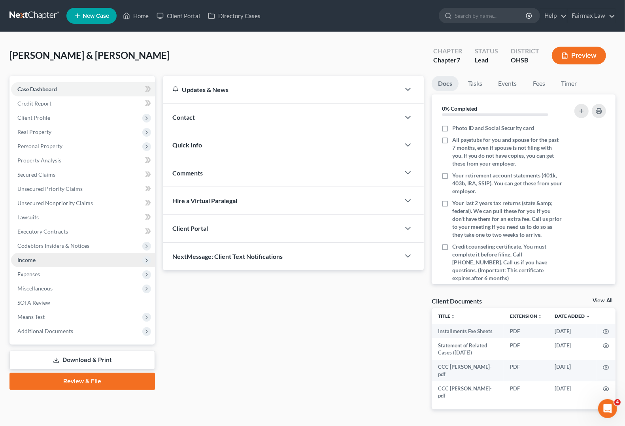
click at [31, 259] on span "Income" at bounding box center [26, 260] width 18 height 7
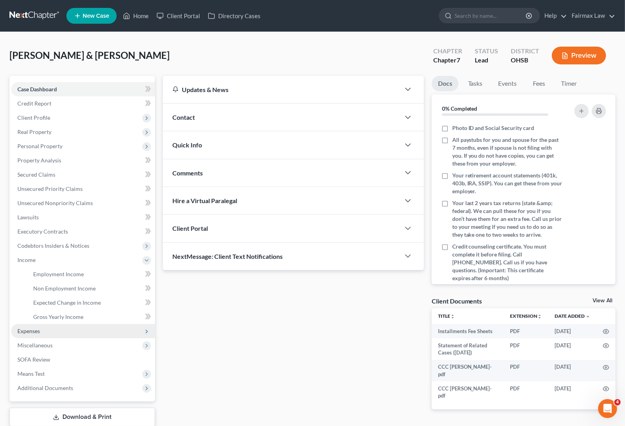
click at [33, 331] on span "Expenses" at bounding box center [28, 331] width 23 height 7
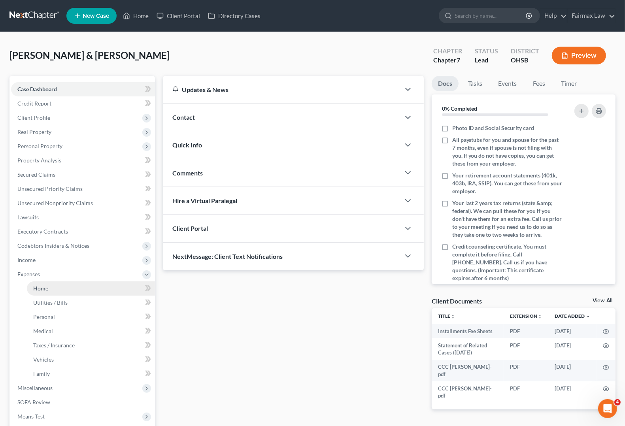
click at [38, 288] on span "Home" at bounding box center [40, 288] width 15 height 7
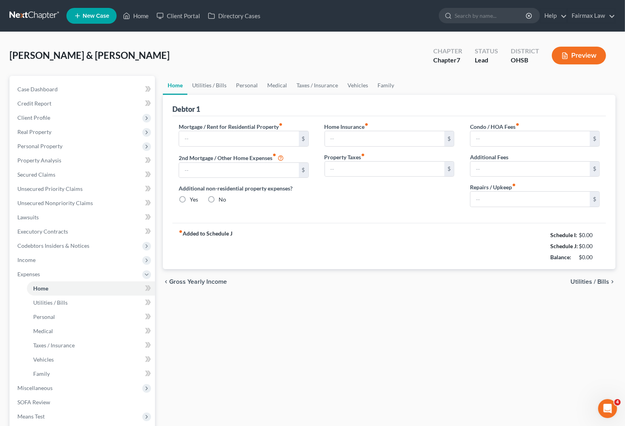
type input "0.00"
radio input "true"
type input "0.00"
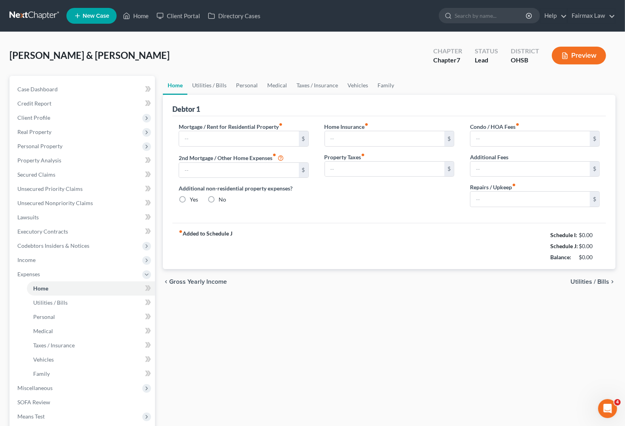
type input "0.00"
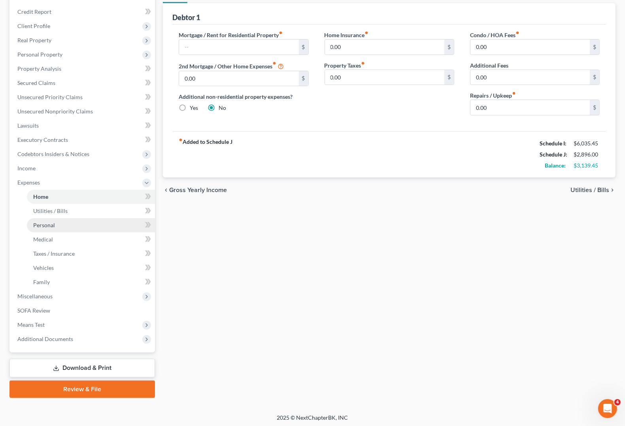
scroll to position [93, 0]
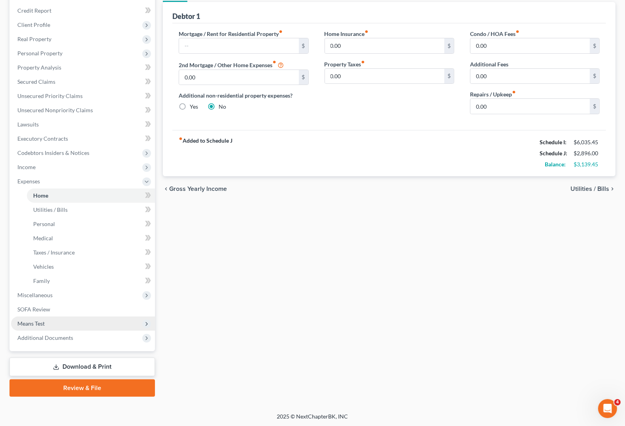
click at [32, 319] on span "Means Test" at bounding box center [83, 324] width 144 height 14
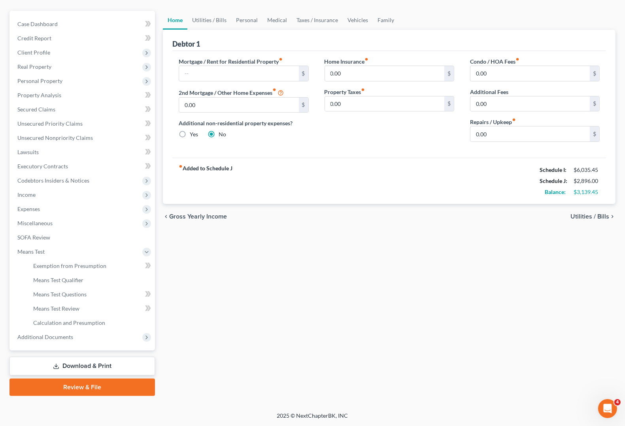
scroll to position [64, 0]
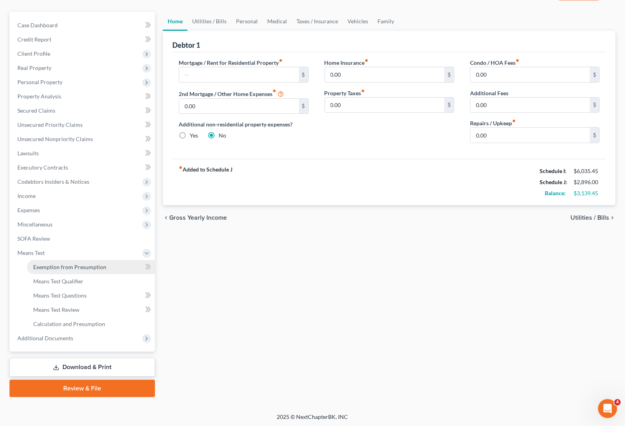
click at [58, 264] on span "Exemption from Presumption" at bounding box center [69, 267] width 73 height 7
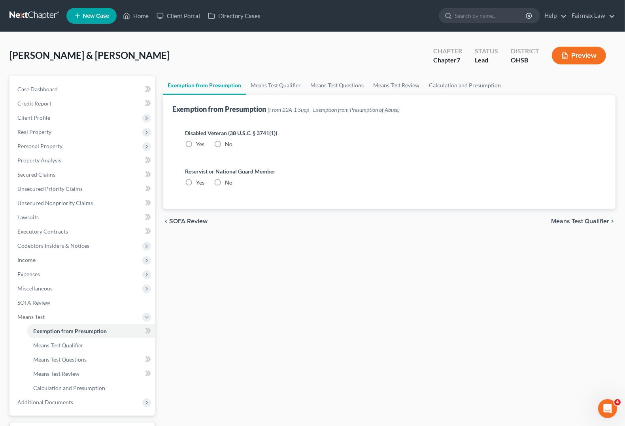
click at [598, 223] on span "Means Test Qualifier" at bounding box center [580, 221] width 58 height 6
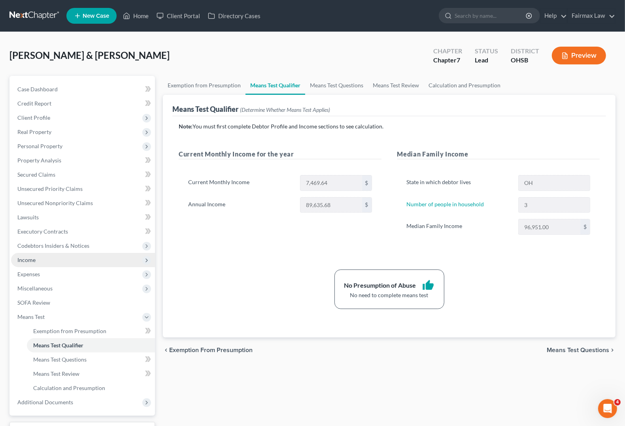
click at [30, 262] on span "Income" at bounding box center [26, 260] width 18 height 7
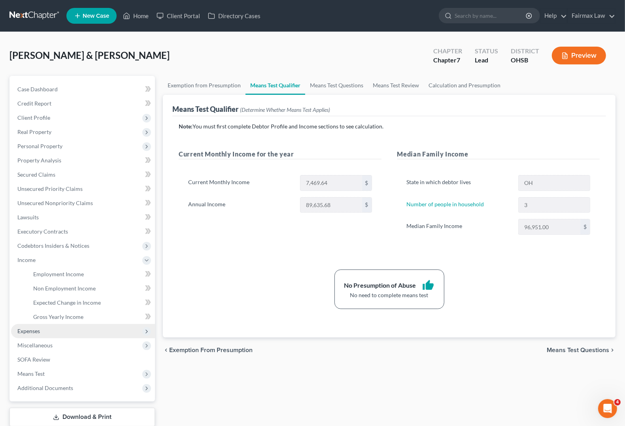
click at [32, 329] on span "Expenses" at bounding box center [28, 331] width 23 height 7
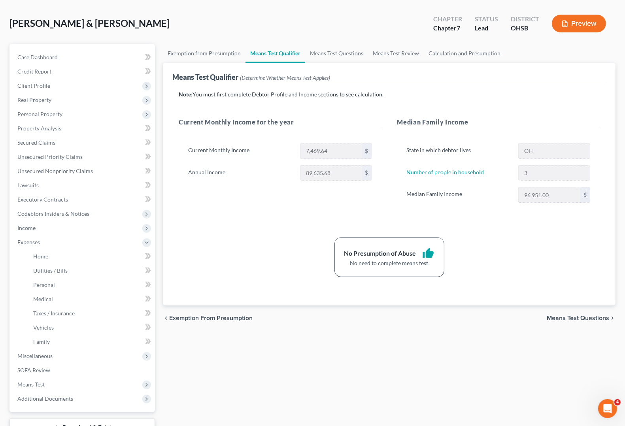
scroll to position [49, 0]
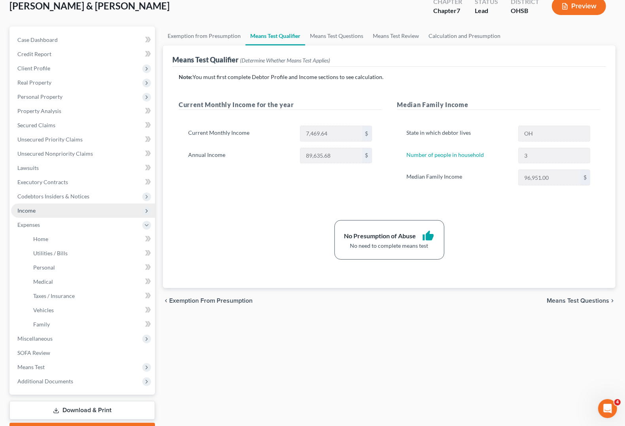
click at [34, 207] on span "Income" at bounding box center [26, 210] width 18 height 7
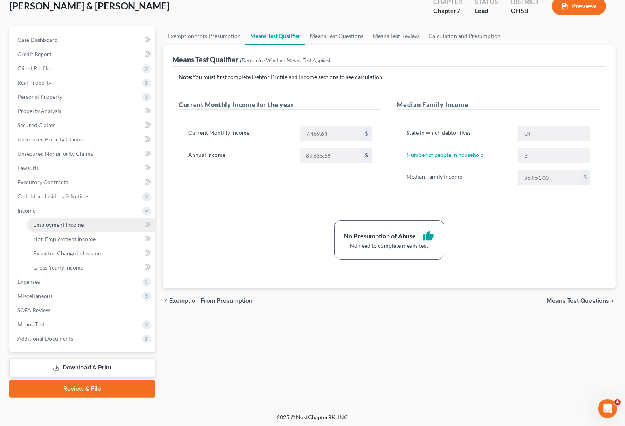
click at [71, 223] on span "Employment Income" at bounding box center [58, 224] width 51 height 7
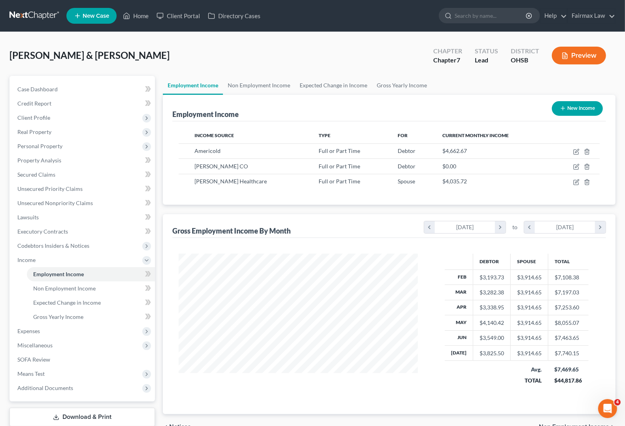
scroll to position [142, 254]
click at [87, 288] on span "Non Employment Income" at bounding box center [64, 288] width 62 height 7
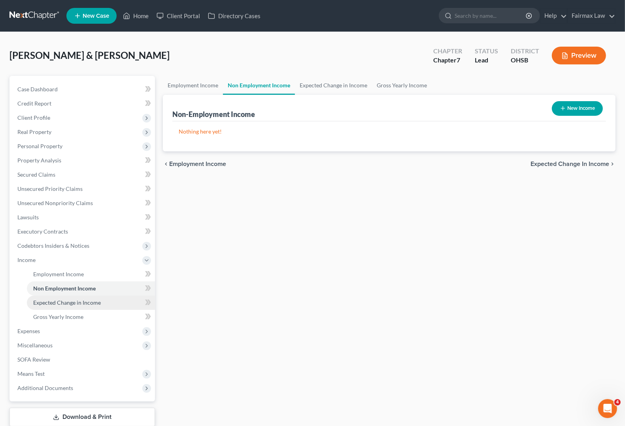
click at [80, 301] on span "Expected Change in Income" at bounding box center [67, 302] width 68 height 7
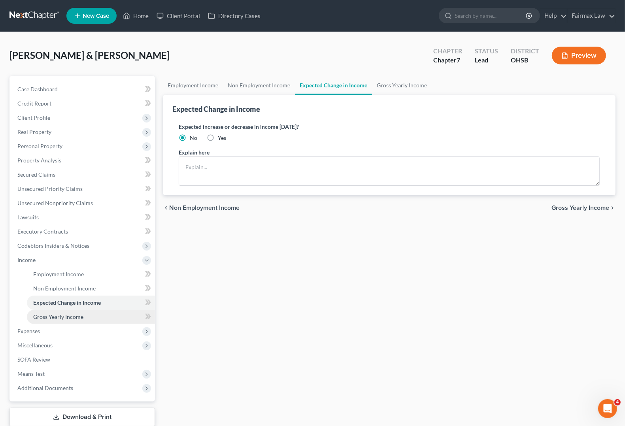
click at [72, 311] on link "Gross Yearly Income" at bounding box center [91, 317] width 128 height 14
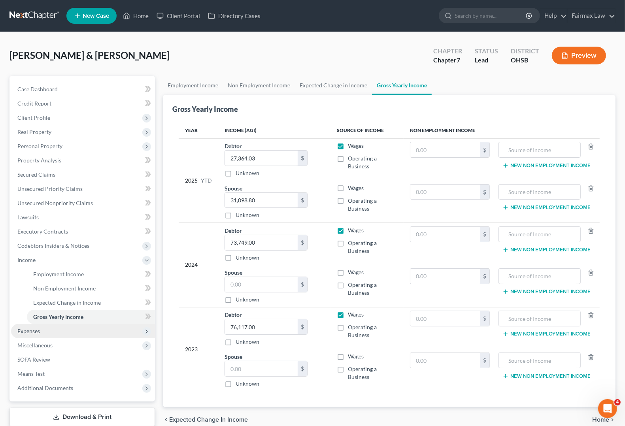
click at [36, 333] on span "Expenses" at bounding box center [28, 331] width 23 height 7
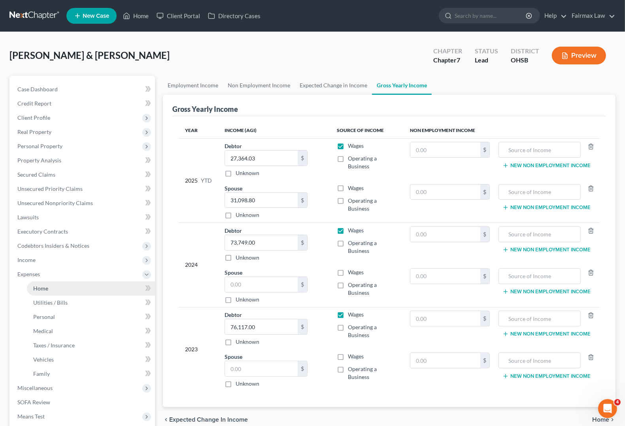
click at [40, 292] on link "Home" at bounding box center [91, 289] width 128 height 14
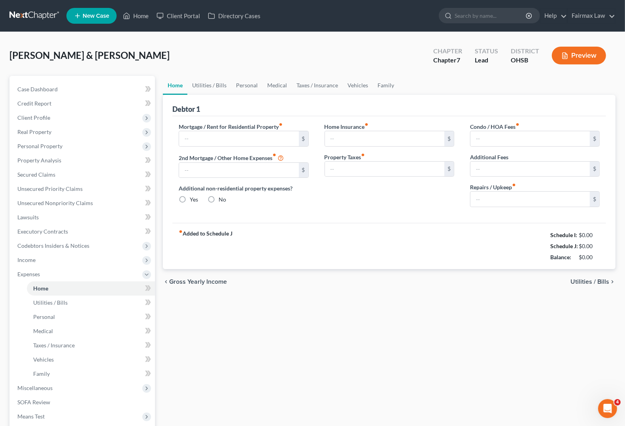
type input "0.00"
radio input "true"
type input "0.00"
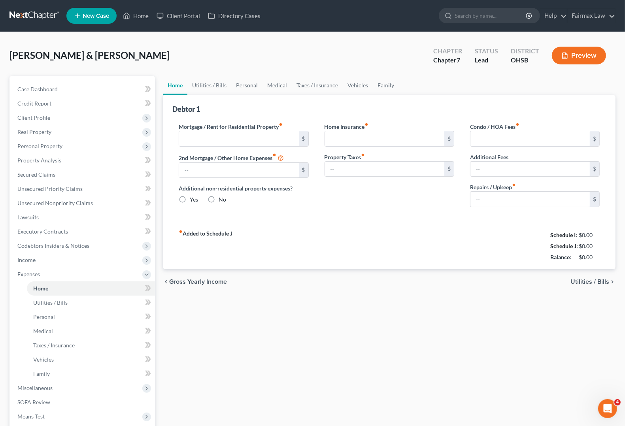
type input "0.00"
click at [587, 283] on span "Utilities / Bills" at bounding box center [590, 282] width 39 height 6
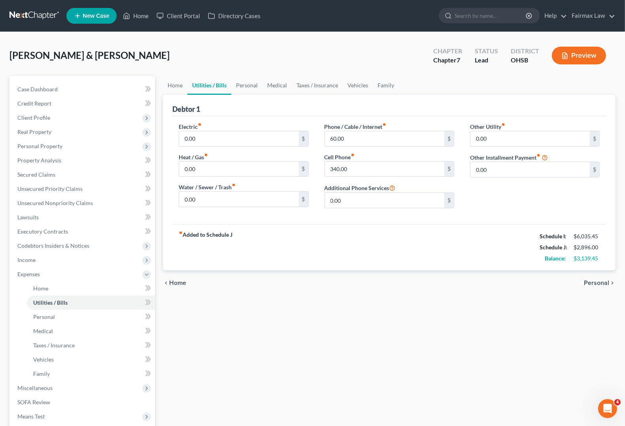
click at [587, 283] on span "Personal" at bounding box center [596, 283] width 25 height 6
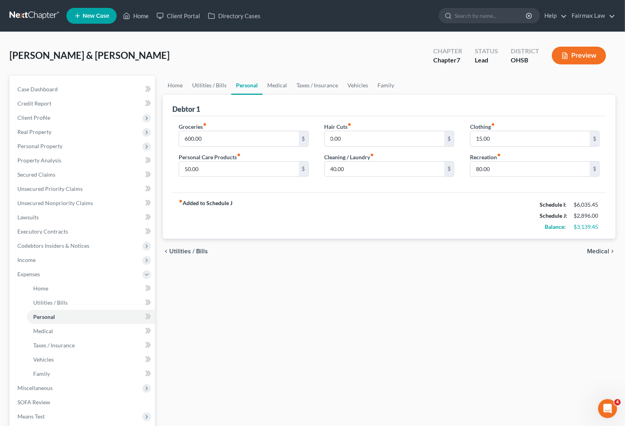
click at [600, 252] on span "Medical" at bounding box center [598, 251] width 22 height 6
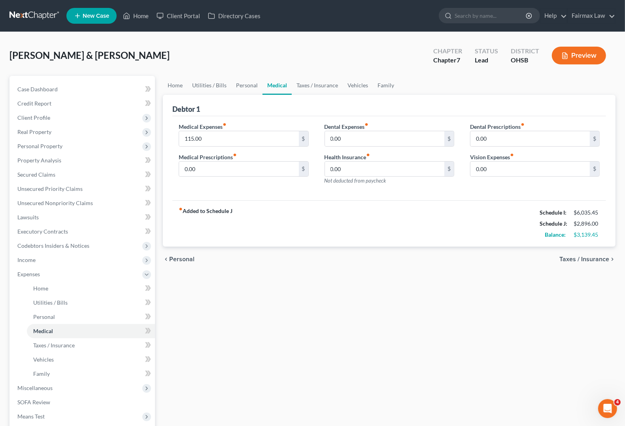
click at [596, 259] on span "Taxes / Insurance" at bounding box center [585, 259] width 50 height 6
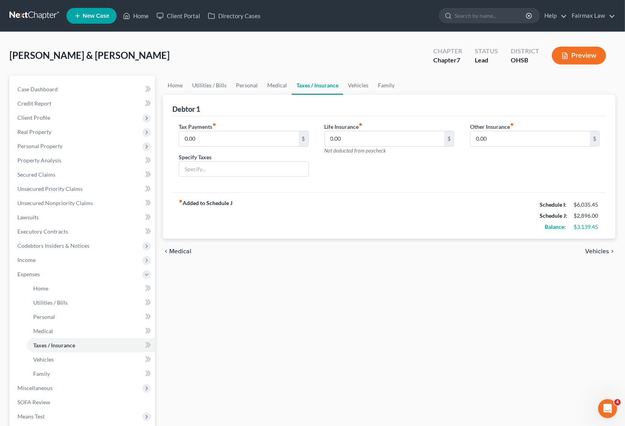
click at [598, 251] on span "Vehicles" at bounding box center [597, 251] width 24 height 6
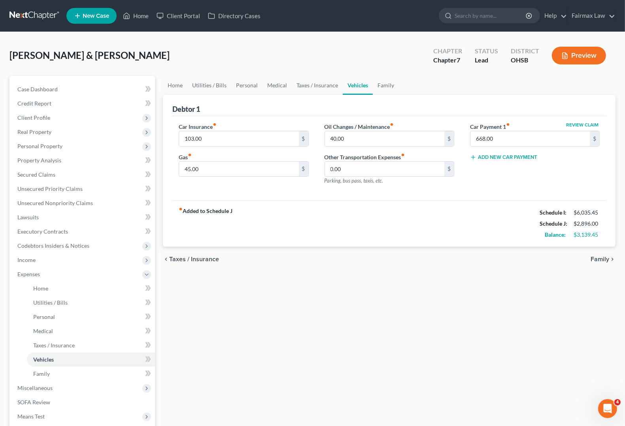
click at [604, 259] on span "Family" at bounding box center [600, 259] width 19 height 6
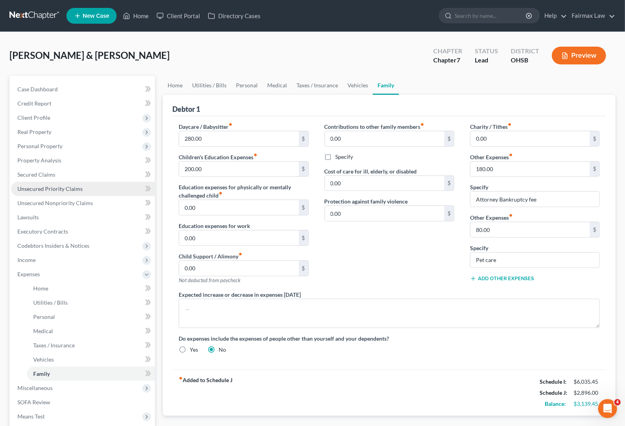
click at [37, 189] on span "Unsecured Priority Claims" at bounding box center [49, 188] width 65 height 7
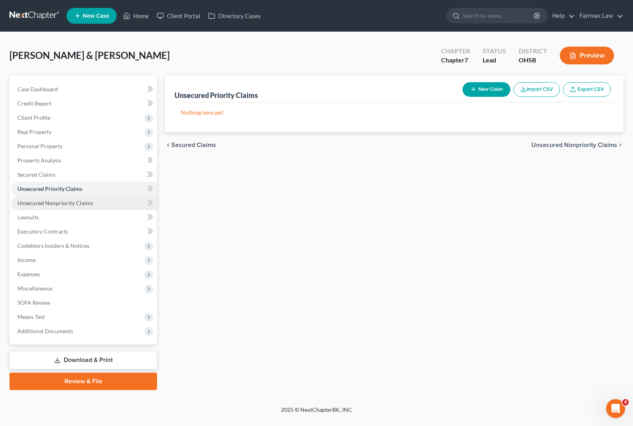
click at [75, 202] on span "Unsecured Nonpriority Claims" at bounding box center [55, 203] width 76 height 7
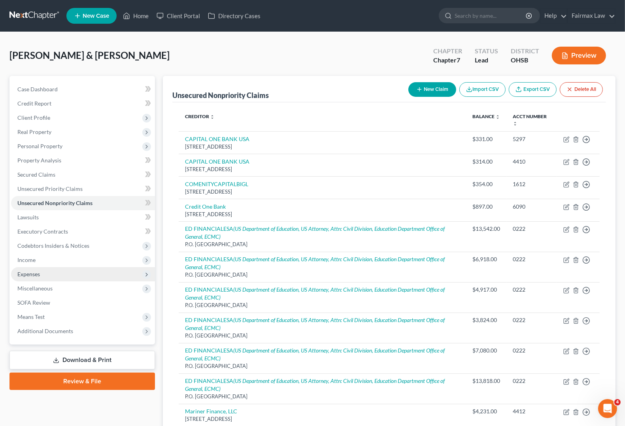
click at [36, 271] on span "Expenses" at bounding box center [28, 274] width 23 height 7
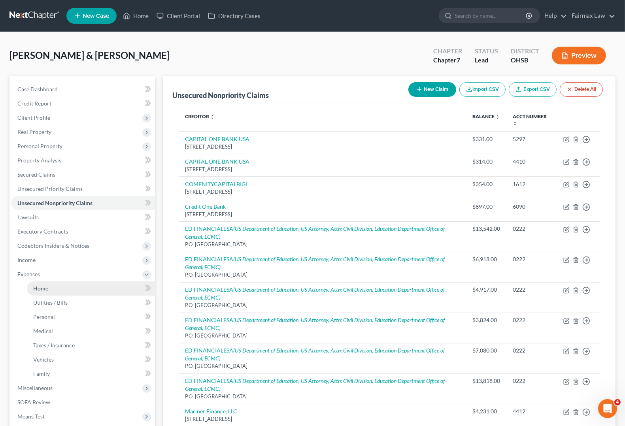
click at [36, 290] on span "Home" at bounding box center [40, 288] width 15 height 7
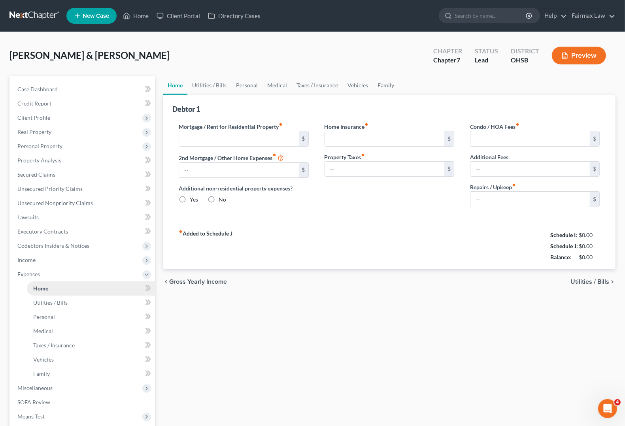
type input "0.00"
radio input "true"
type input "0.00"
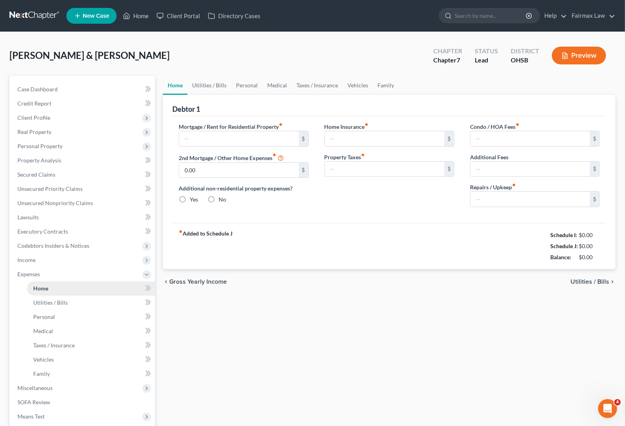
type input "0.00"
click at [28, 259] on span "Income" at bounding box center [26, 260] width 18 height 7
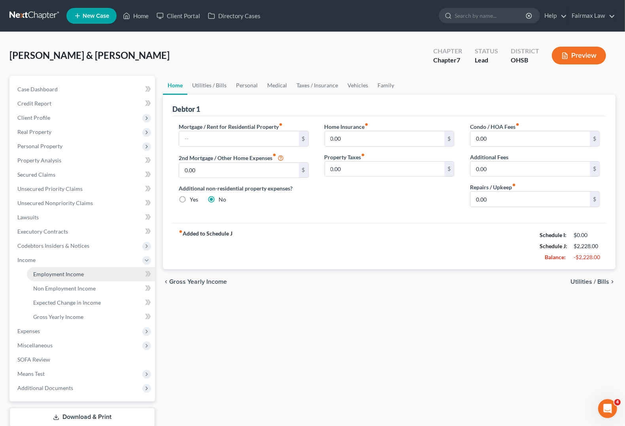
click at [35, 271] on span "Employment Income" at bounding box center [58, 274] width 51 height 7
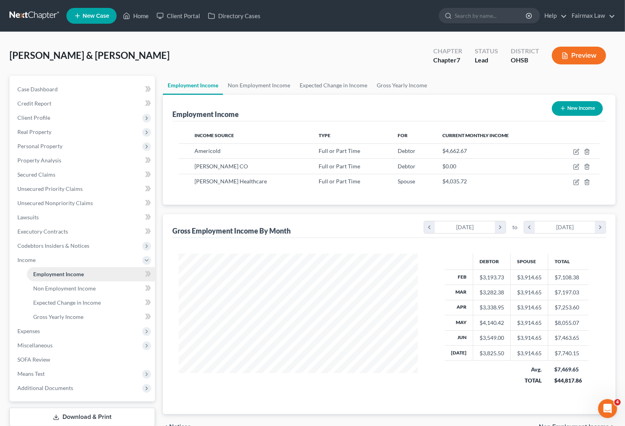
scroll to position [142, 254]
click at [36, 333] on span "Expenses" at bounding box center [28, 331] width 23 height 7
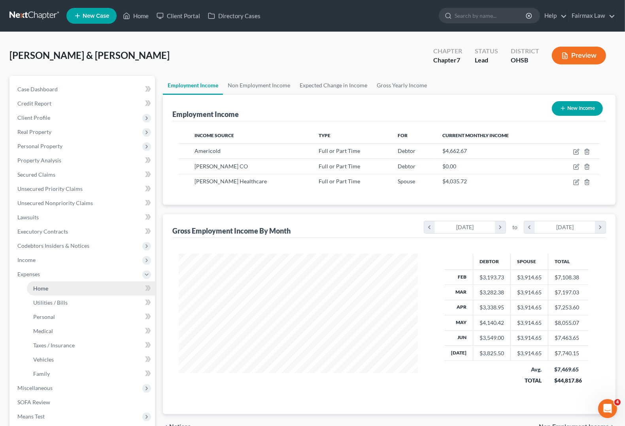
click at [45, 295] on link "Home" at bounding box center [91, 289] width 128 height 14
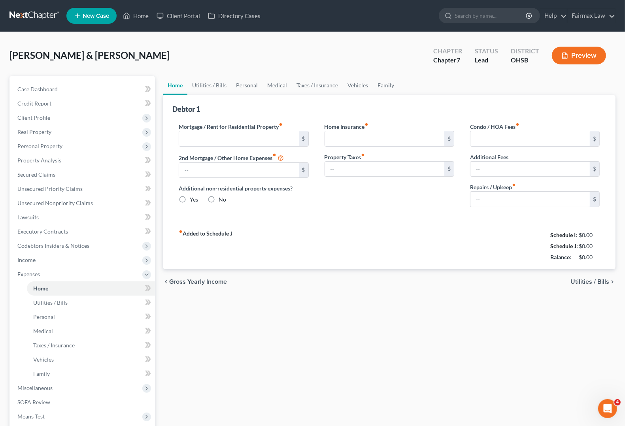
type input "0.00"
radio input "true"
type input "0.00"
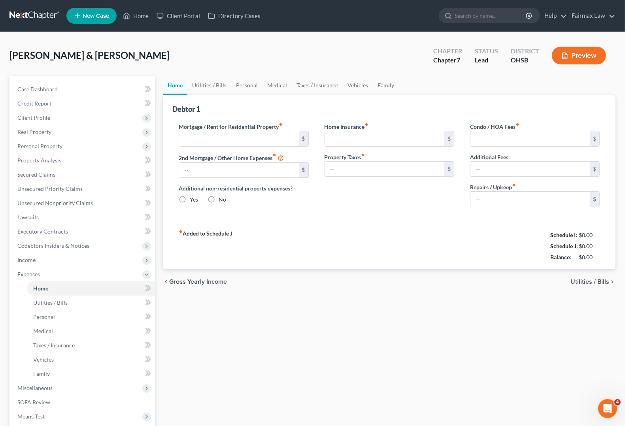
type input "0.00"
click at [583, 282] on span "Utilities / Bills" at bounding box center [590, 282] width 39 height 6
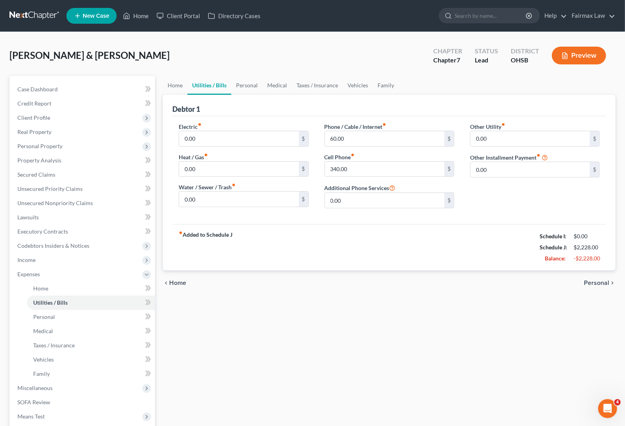
click at [583, 282] on div "chevron_left Home Personal chevron_right" at bounding box center [389, 283] width 453 height 25
click at [591, 284] on span "Personal" at bounding box center [596, 283] width 25 height 6
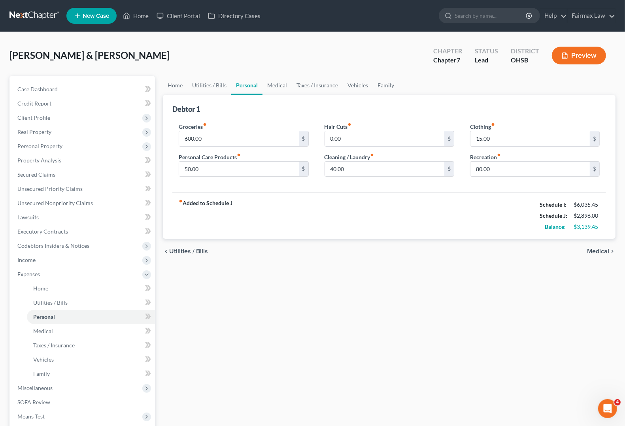
click at [592, 250] on span "Medical" at bounding box center [598, 251] width 22 height 6
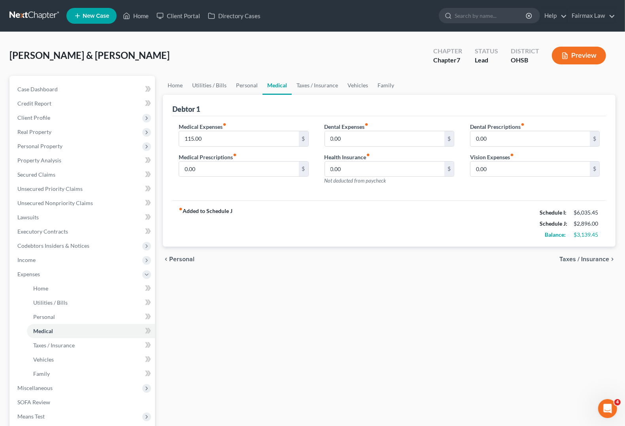
click at [592, 256] on span "Taxes / Insurance" at bounding box center [585, 259] width 50 height 6
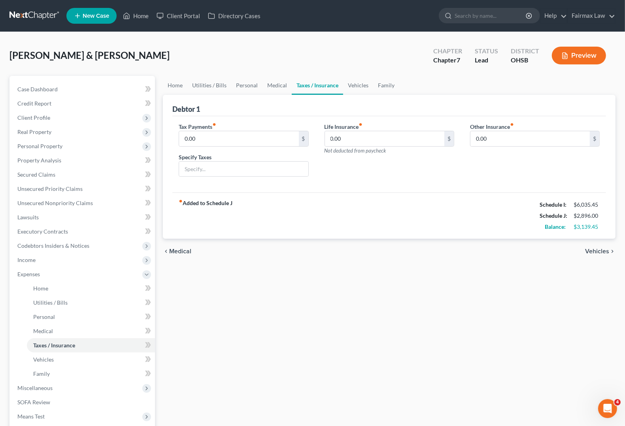
click at [592, 250] on span "Vehicles" at bounding box center [597, 251] width 24 height 6
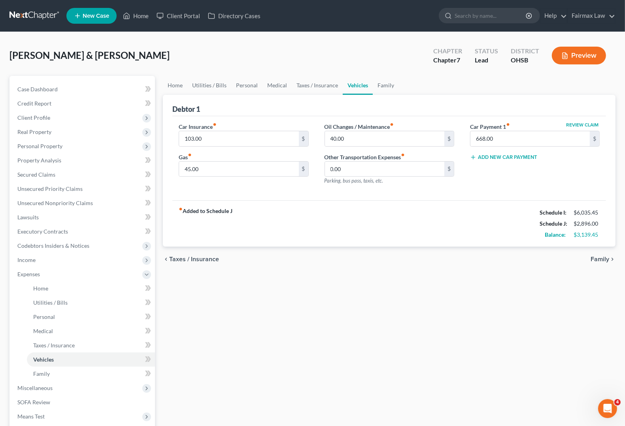
click at [600, 258] on span "Family" at bounding box center [600, 259] width 19 height 6
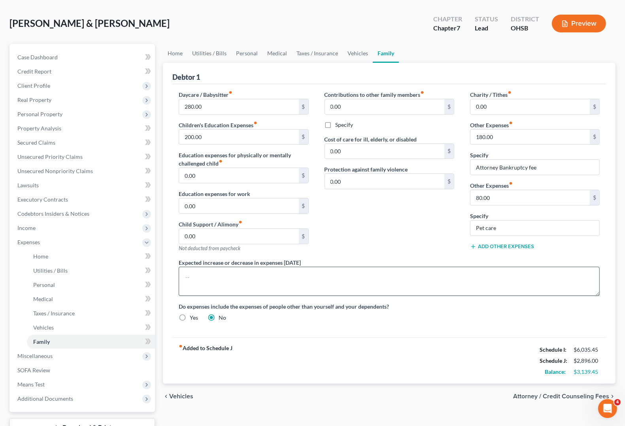
scroll to position [49, 0]
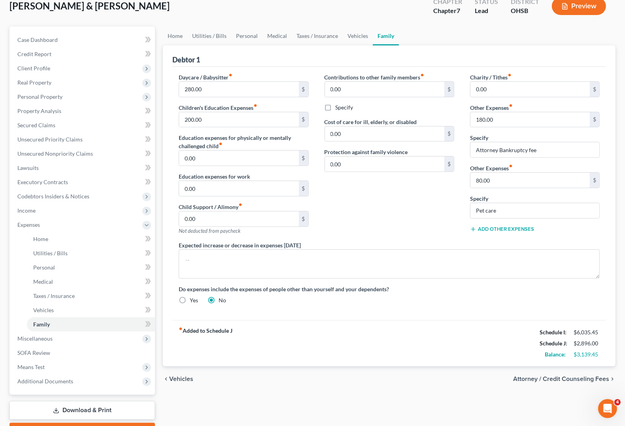
click at [528, 377] on span "Attorney / Credit Counseling Fees" at bounding box center [561, 379] width 96 height 6
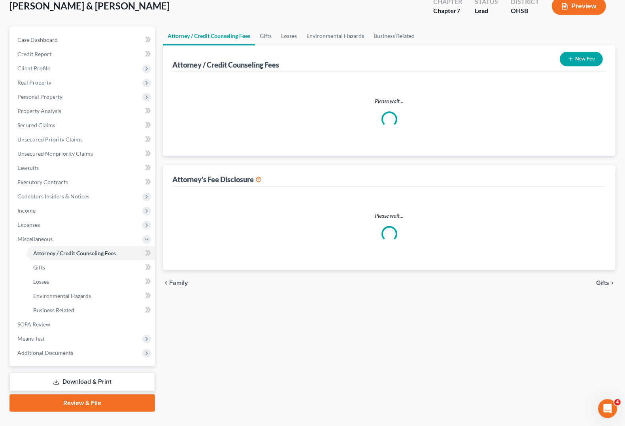
scroll to position [2, 0]
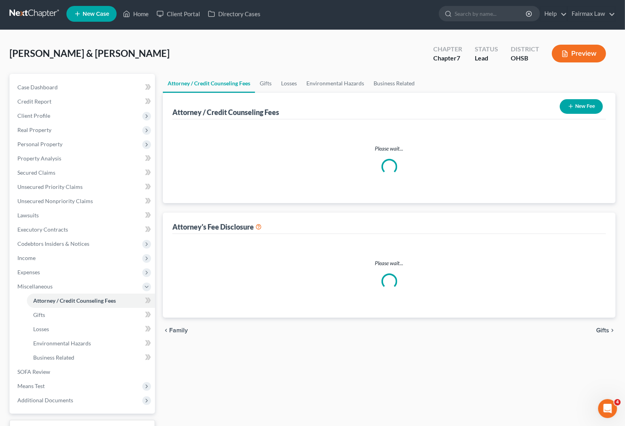
select select "5"
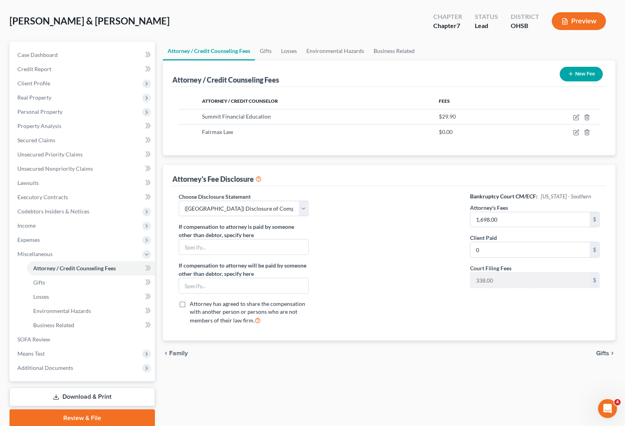
scroll to position [0, 0]
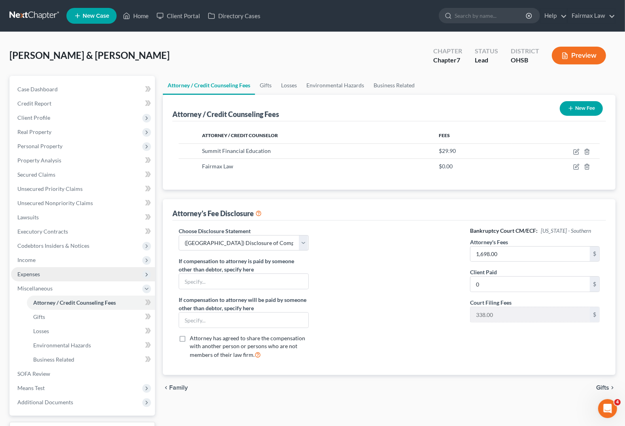
click at [36, 273] on span "Expenses" at bounding box center [28, 274] width 23 height 7
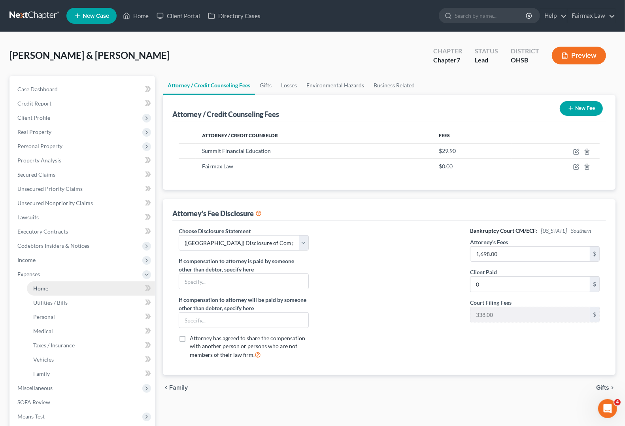
click at [35, 291] on span "Home" at bounding box center [40, 288] width 15 height 7
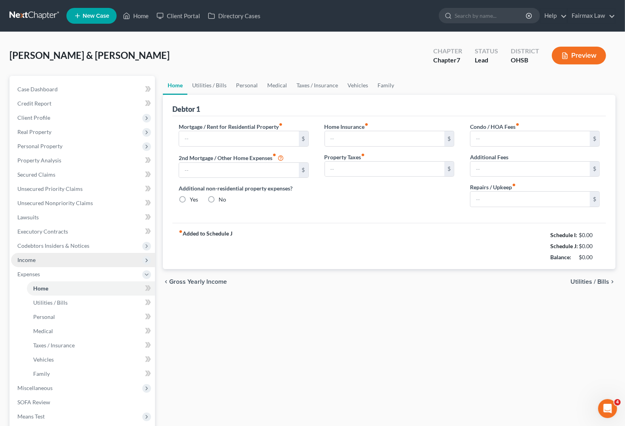
type input "0.00"
radio input "true"
type input "0.00"
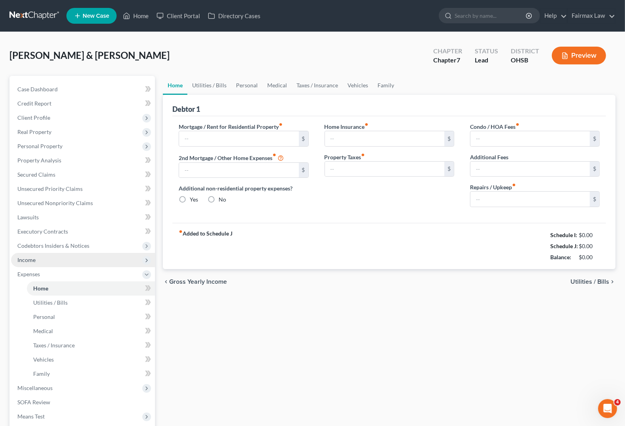
type input "0.00"
click at [28, 262] on span "Income" at bounding box center [26, 260] width 18 height 7
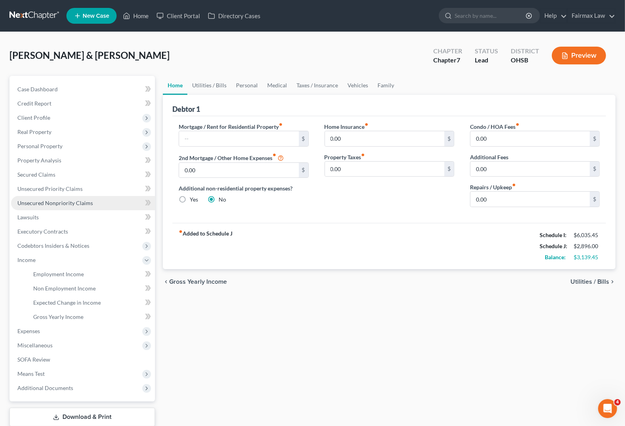
click at [36, 204] on span "Unsecured Nonpriority Claims" at bounding box center [55, 203] width 76 height 7
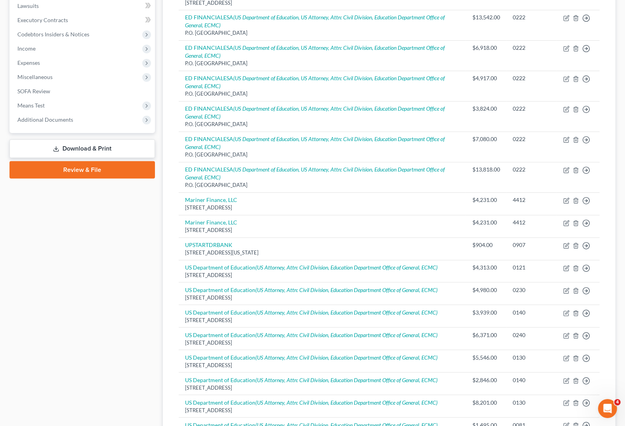
scroll to position [26, 0]
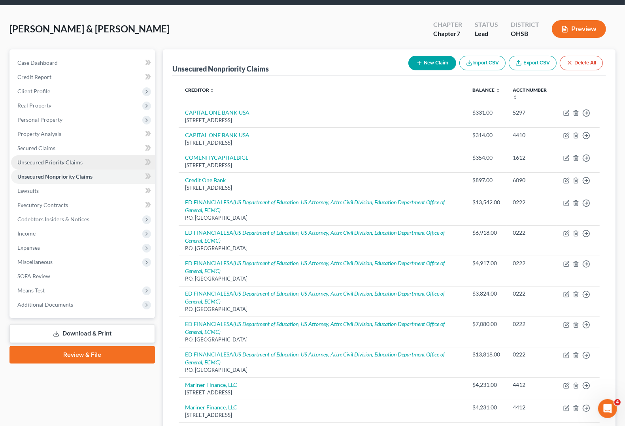
click at [53, 161] on span "Unsecured Priority Claims" at bounding box center [49, 162] width 65 height 7
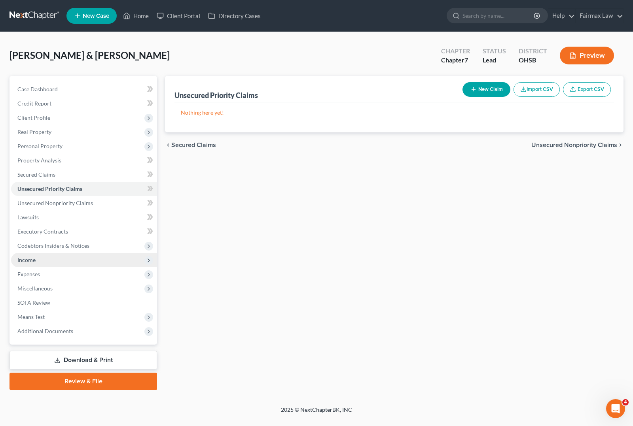
click at [36, 259] on span "Income" at bounding box center [84, 260] width 146 height 14
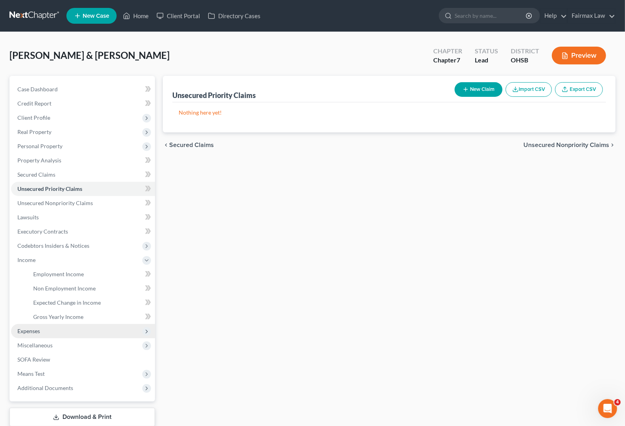
click at [30, 330] on span "Expenses" at bounding box center [28, 331] width 23 height 7
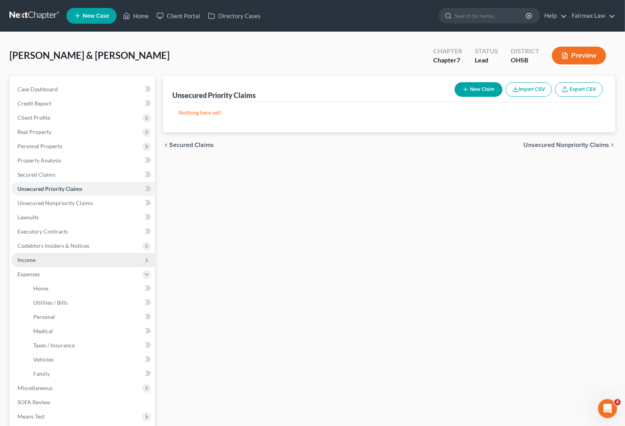
click at [23, 260] on span "Income" at bounding box center [26, 260] width 18 height 7
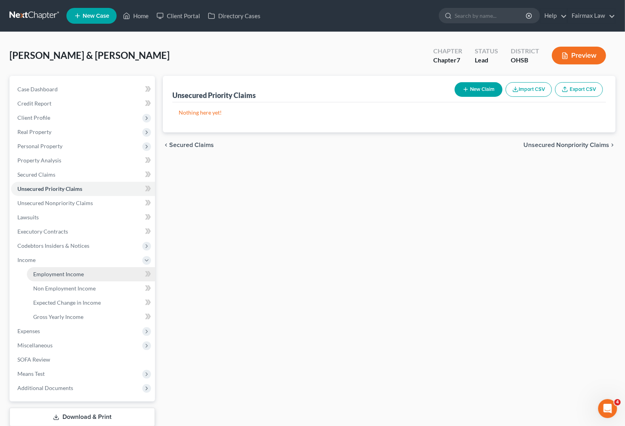
click at [42, 276] on span "Employment Income" at bounding box center [58, 274] width 51 height 7
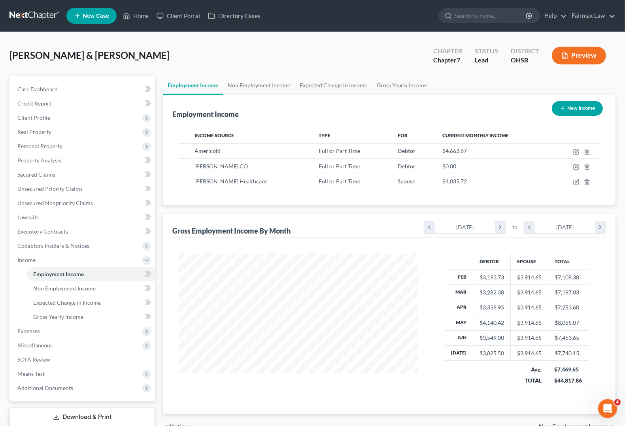
scroll to position [142, 254]
click at [25, 334] on span "Expenses" at bounding box center [83, 331] width 144 height 14
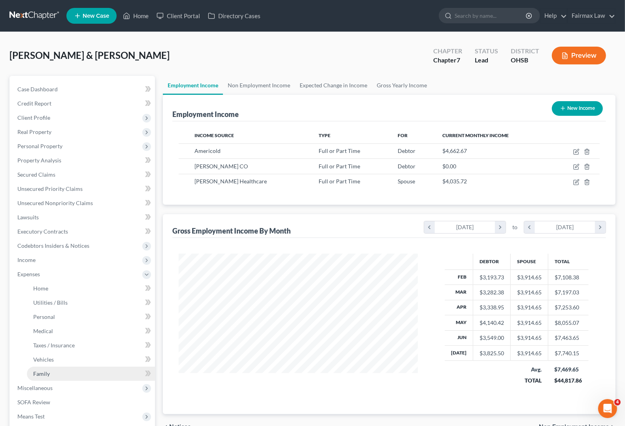
click at [34, 376] on span "Family" at bounding box center [41, 374] width 17 height 7
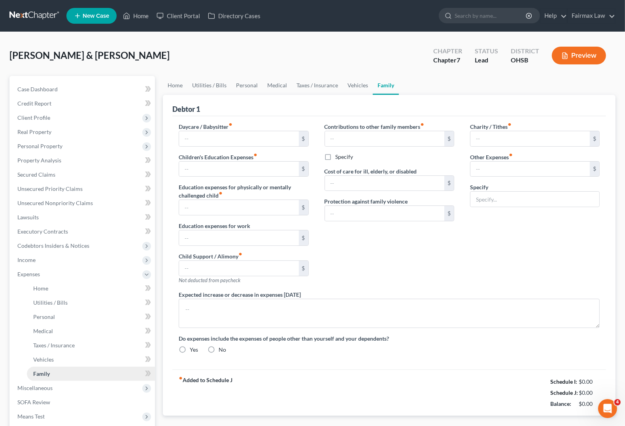
type input "280.00"
type input "200.00"
type input "0.00"
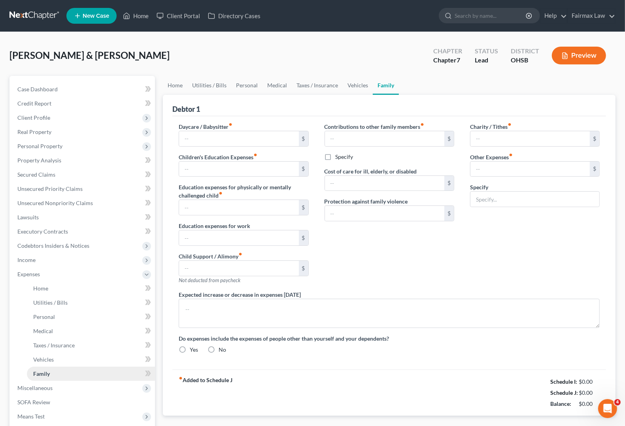
type input "0.00"
type input "180.00"
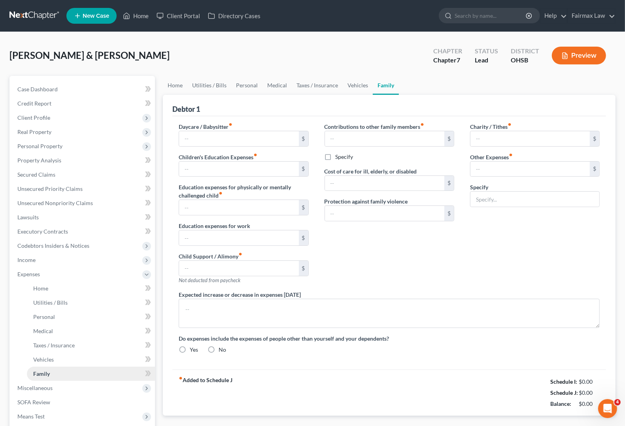
type input "Attorney Bankruptcy fee"
radio input "true"
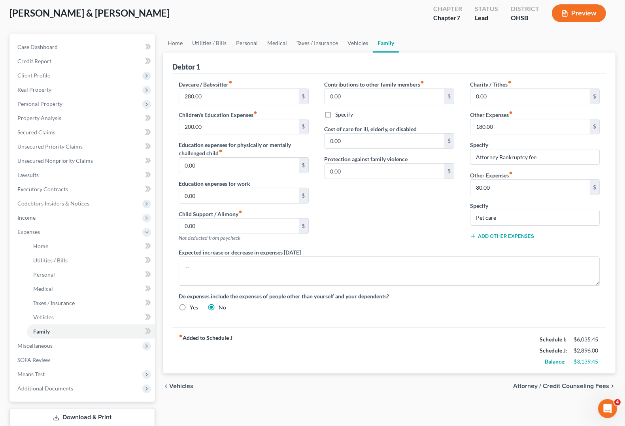
scroll to position [93, 0]
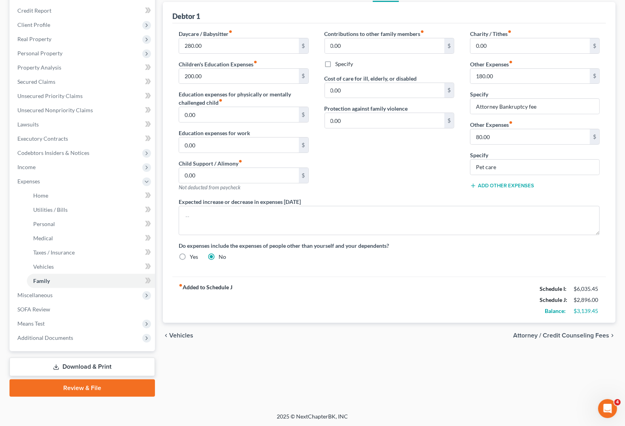
click at [181, 337] on span "Vehicles" at bounding box center [181, 336] width 24 height 6
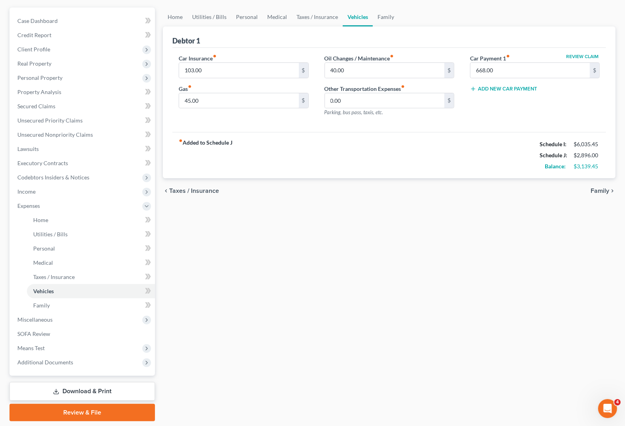
scroll to position [93, 0]
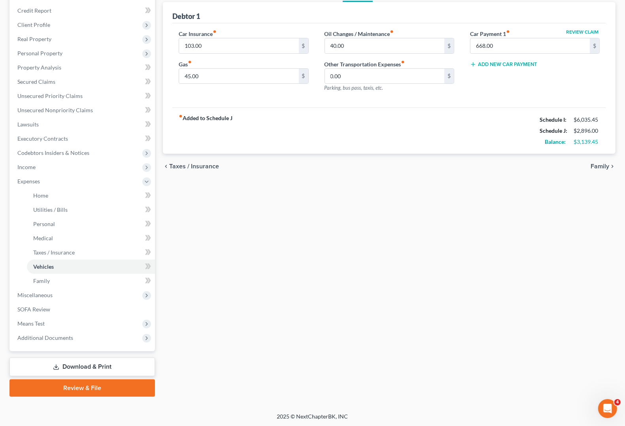
click at [194, 168] on span "Taxes / Insurance" at bounding box center [194, 166] width 50 height 6
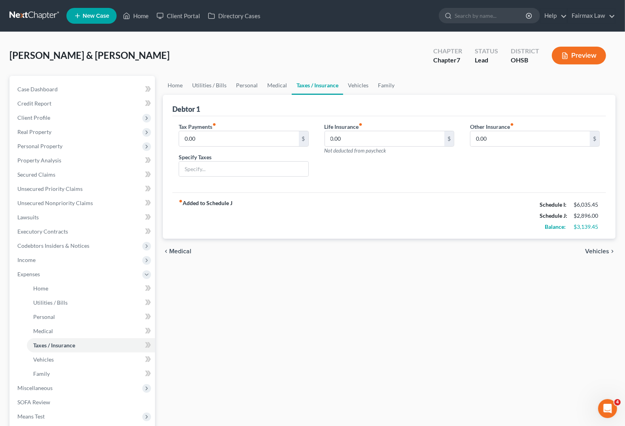
click at [185, 252] on span "Medical" at bounding box center [180, 251] width 22 height 6
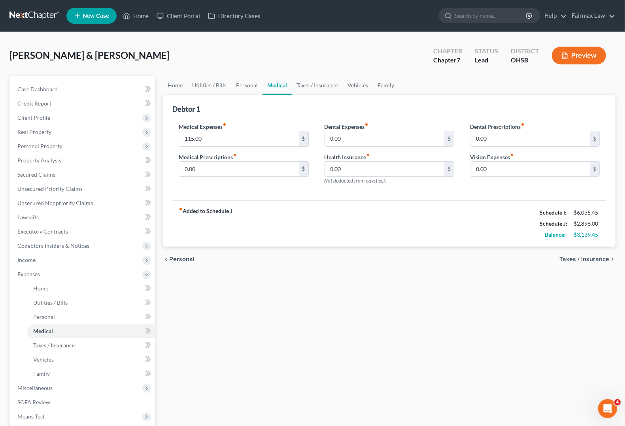
click at [189, 259] on span "Personal" at bounding box center [181, 259] width 25 height 6
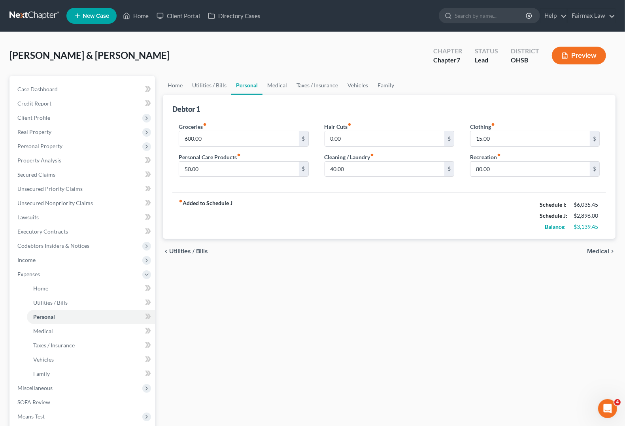
click at [187, 248] on span "Utilities / Bills" at bounding box center [188, 251] width 39 height 6
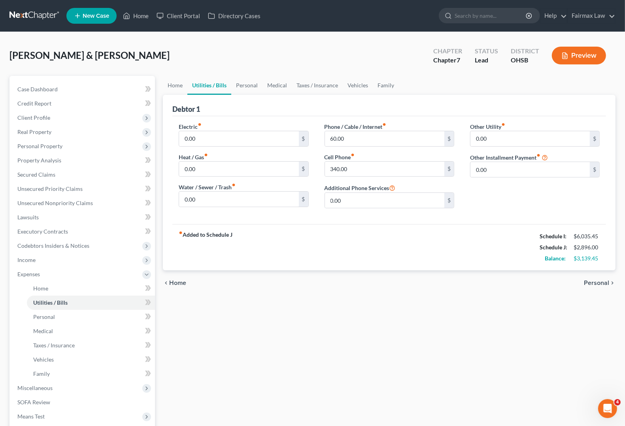
click at [174, 283] on span "Home" at bounding box center [177, 283] width 17 height 6
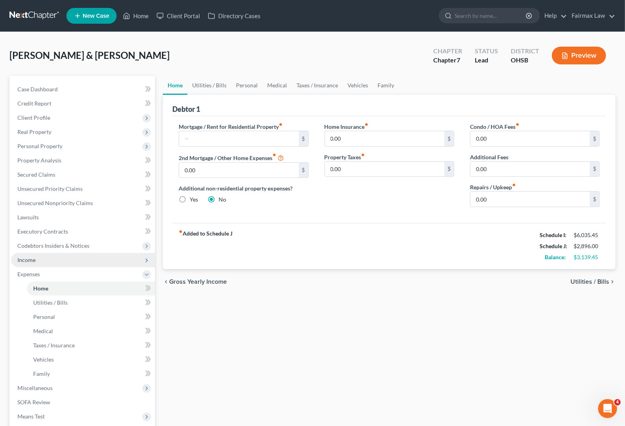
click at [28, 260] on span "Income" at bounding box center [26, 260] width 18 height 7
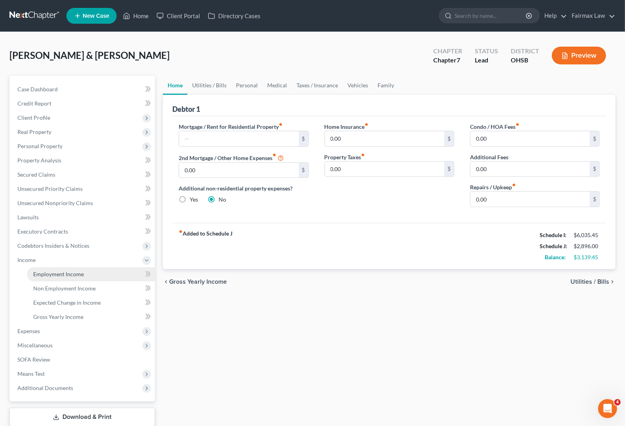
click at [49, 275] on span "Employment Income" at bounding box center [58, 274] width 51 height 7
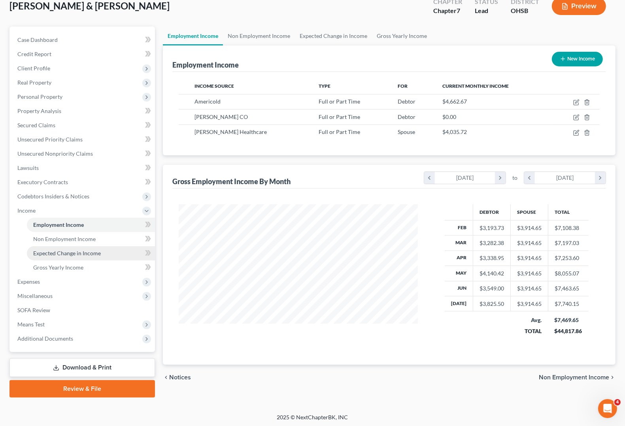
scroll to position [50, 0]
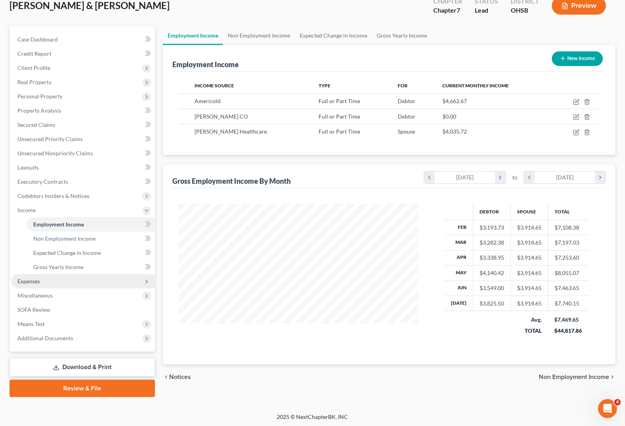
click at [44, 281] on span "Expenses" at bounding box center [83, 281] width 144 height 14
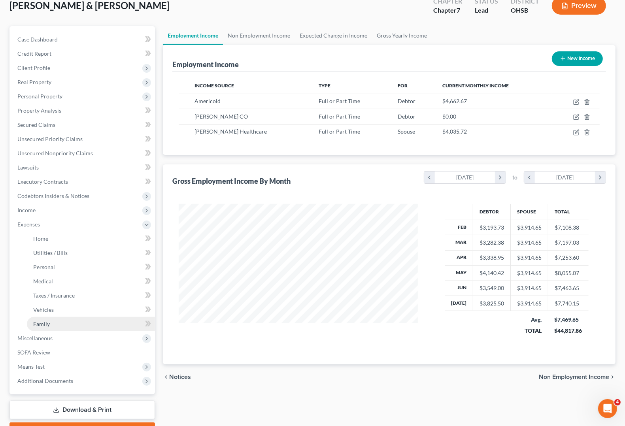
click at [40, 321] on span "Family" at bounding box center [41, 324] width 17 height 7
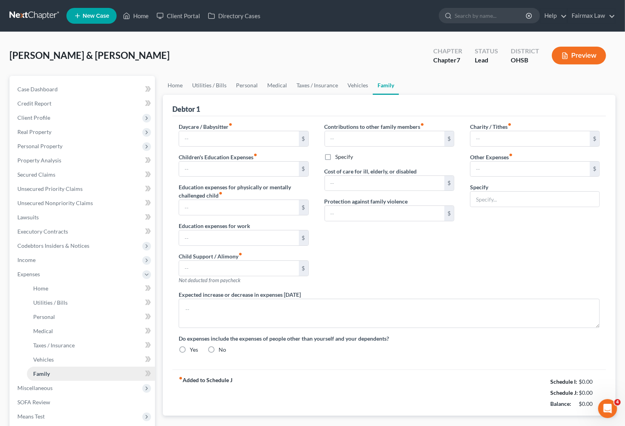
type input "280.00"
type input "200.00"
type input "0.00"
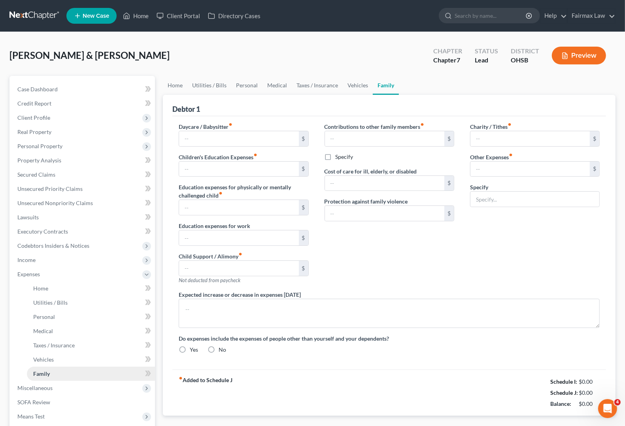
type input "0.00"
type input "180.00"
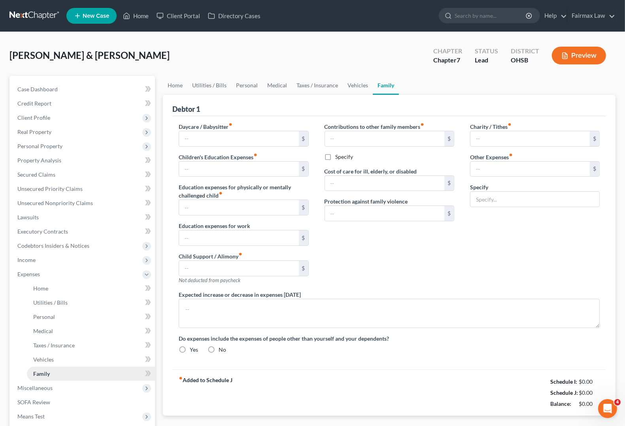
type input "Attorney Bankruptcy fee"
radio input "true"
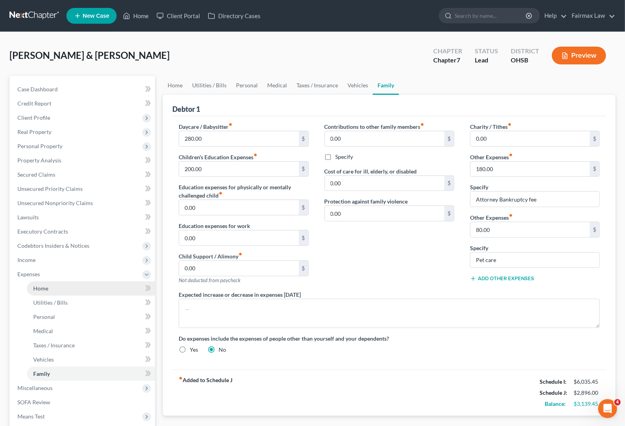
click at [43, 289] on span "Home" at bounding box center [40, 288] width 15 height 7
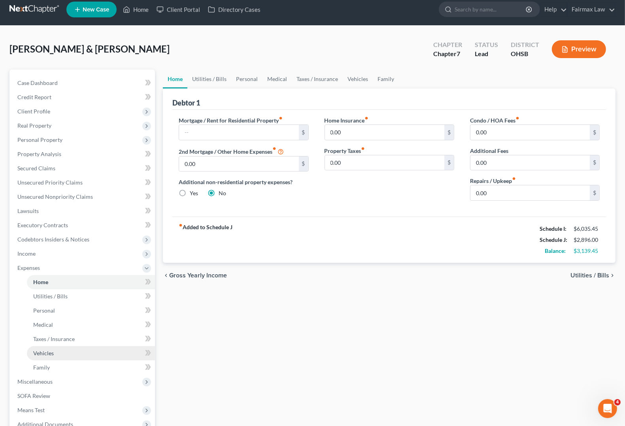
scroll to position [93, 0]
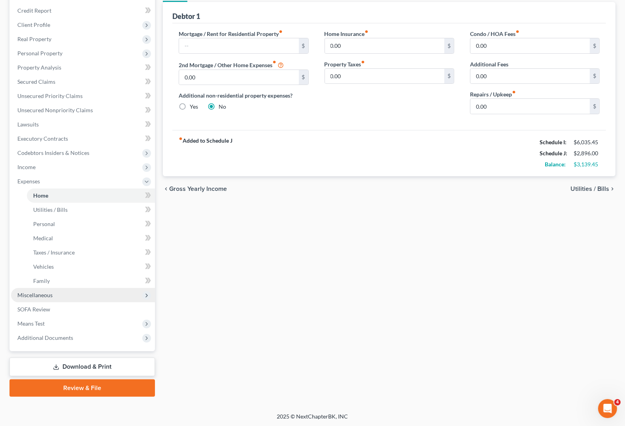
click at [34, 297] on span "Miscellaneous" at bounding box center [34, 295] width 35 height 7
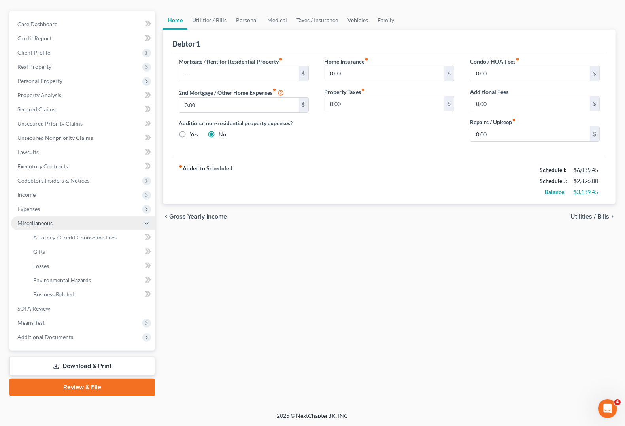
scroll to position [64, 0]
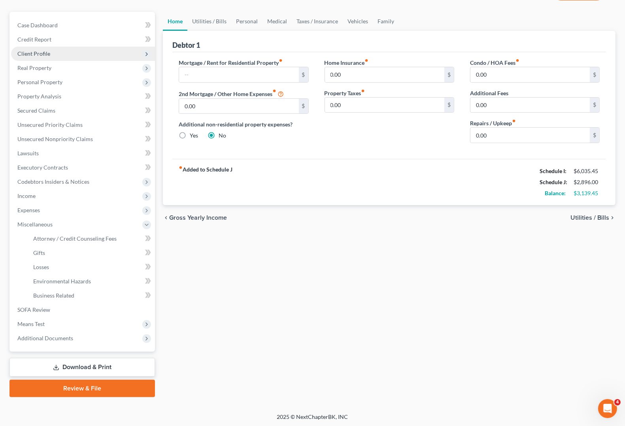
click at [40, 52] on span "Client Profile" at bounding box center [33, 53] width 33 height 7
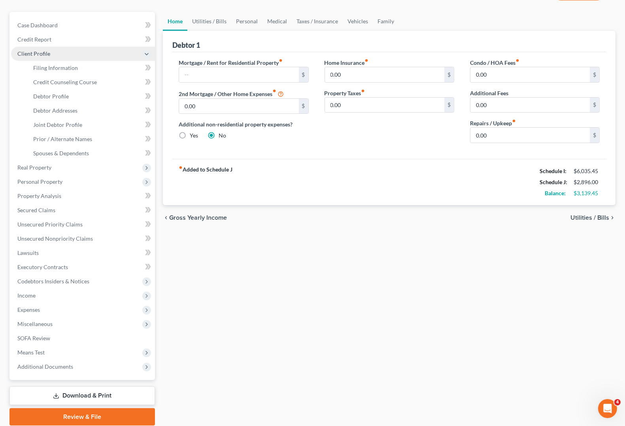
scroll to position [93, 0]
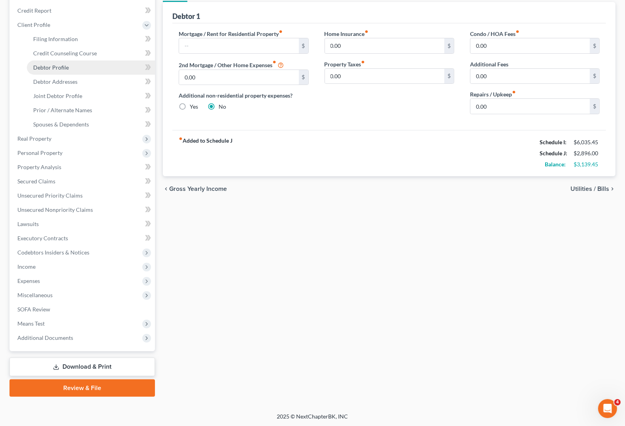
click at [62, 69] on span "Debtor Profile" at bounding box center [51, 67] width 36 height 7
select select "1"
select select "2"
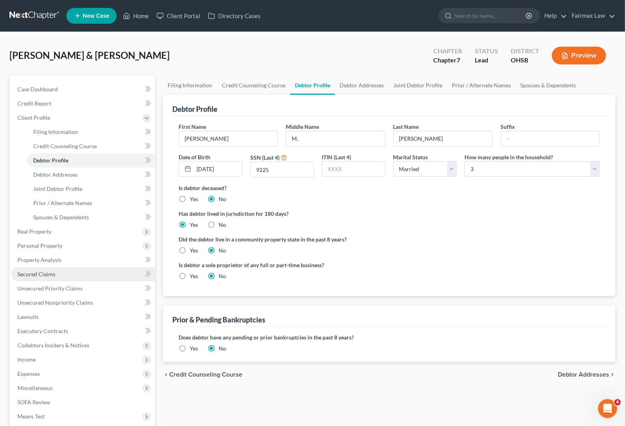
scroll to position [93, 0]
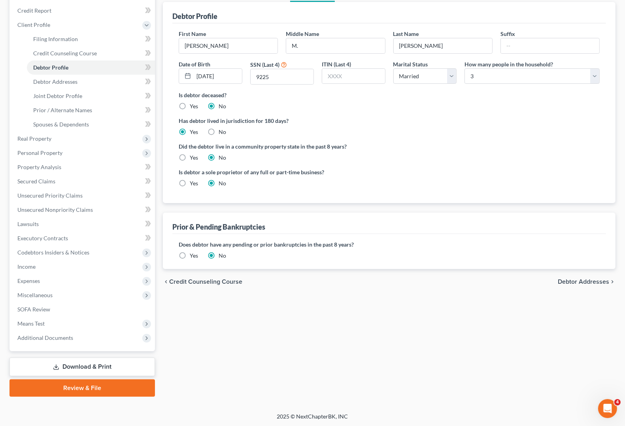
click at [386, 323] on div "Filing Information Credit Counseling Course Debtor Profile Debtor Addresses Joi…" at bounding box center [389, 190] width 461 height 414
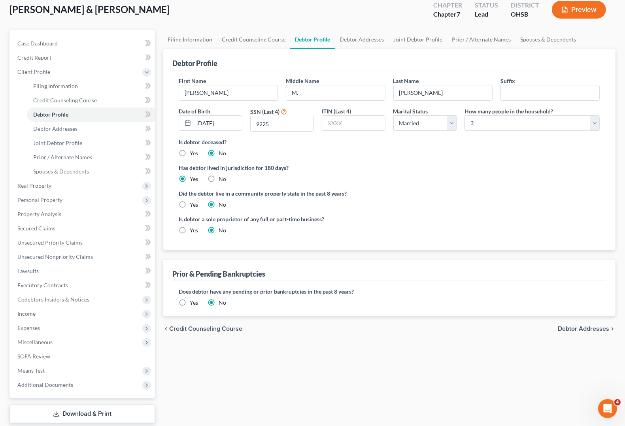
scroll to position [0, 0]
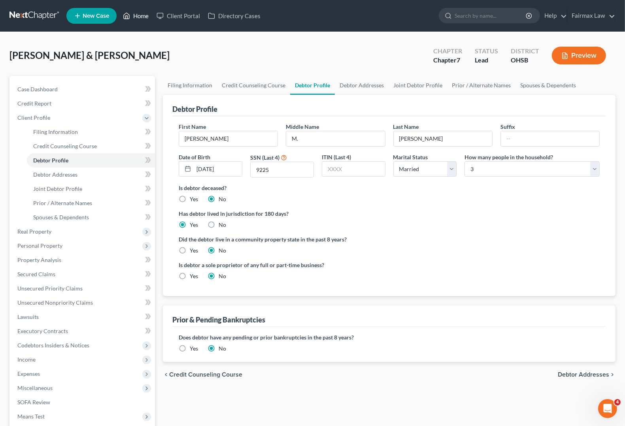
click at [144, 13] on link "Home" at bounding box center [136, 16] width 34 height 14
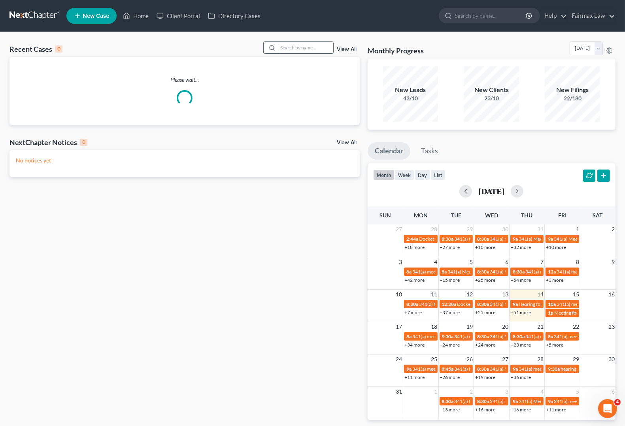
click at [293, 47] on input "search" at bounding box center [305, 47] width 55 height 11
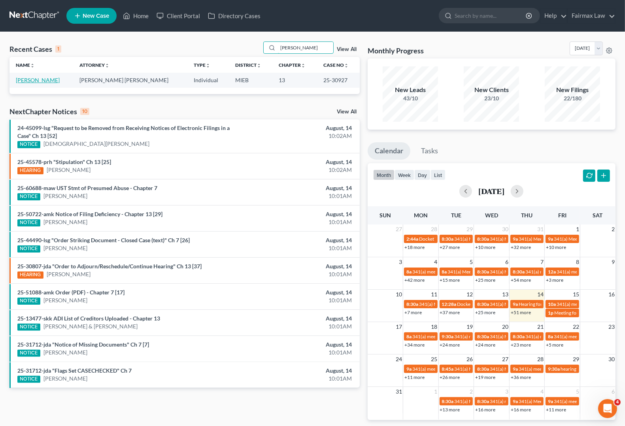
type input "heather olson"
click at [40, 80] on link "Olson, Heather" at bounding box center [38, 80] width 44 height 7
